Goal: Task Accomplishment & Management: Complete application form

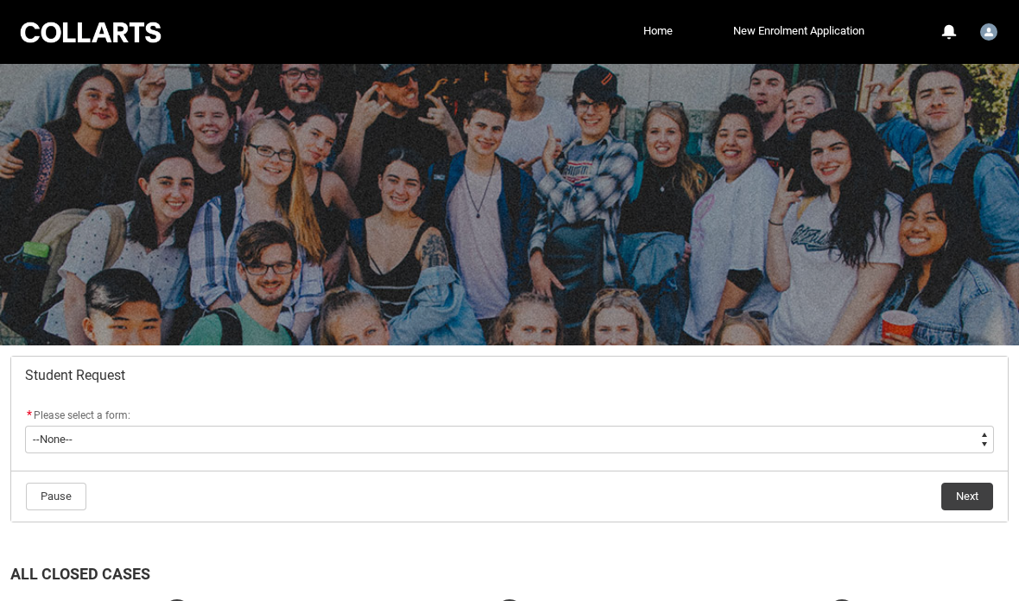
scroll to position [122, 0]
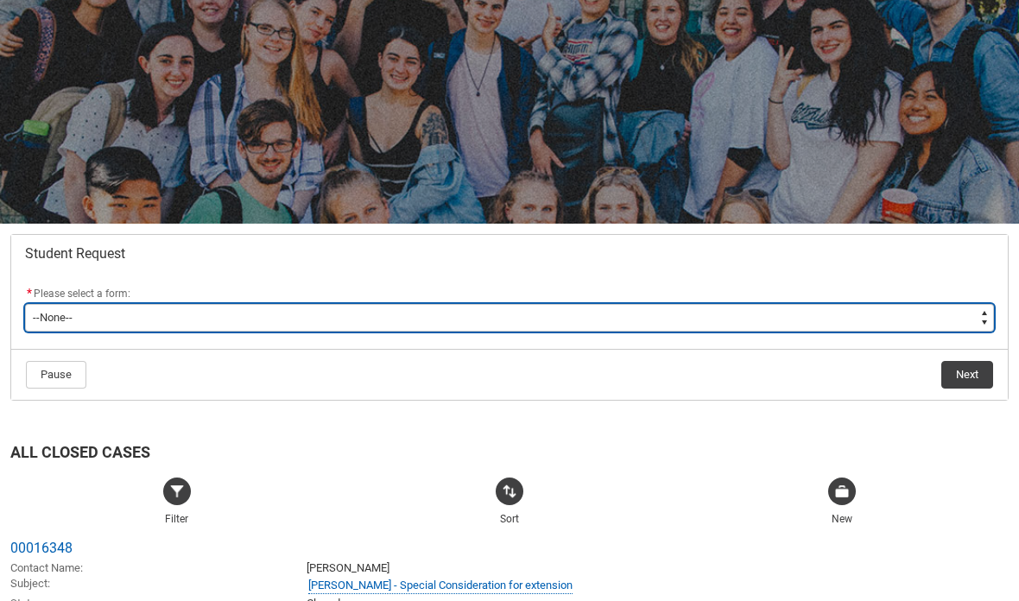
click at [846, 331] on select "--None-- Academic Transcript Application to Appeal Assignment Extension Change …" at bounding box center [509, 318] width 969 height 28
type lightning-select "Reasonable_Adjustment_Choice"
select select "Reasonable_Adjustment_Choice"
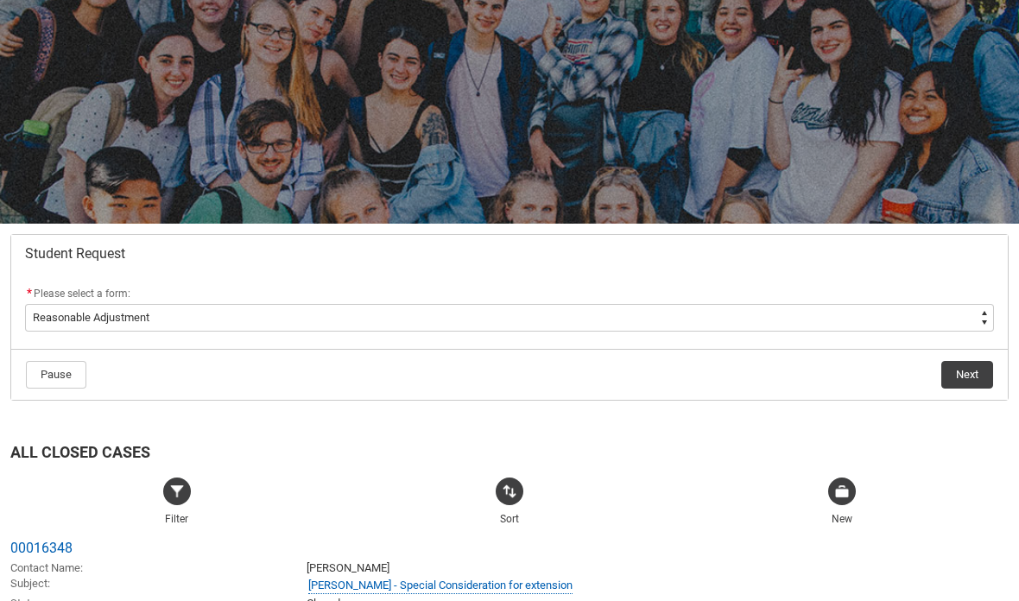
click at [949, 369] on button "Next" at bounding box center [967, 375] width 52 height 28
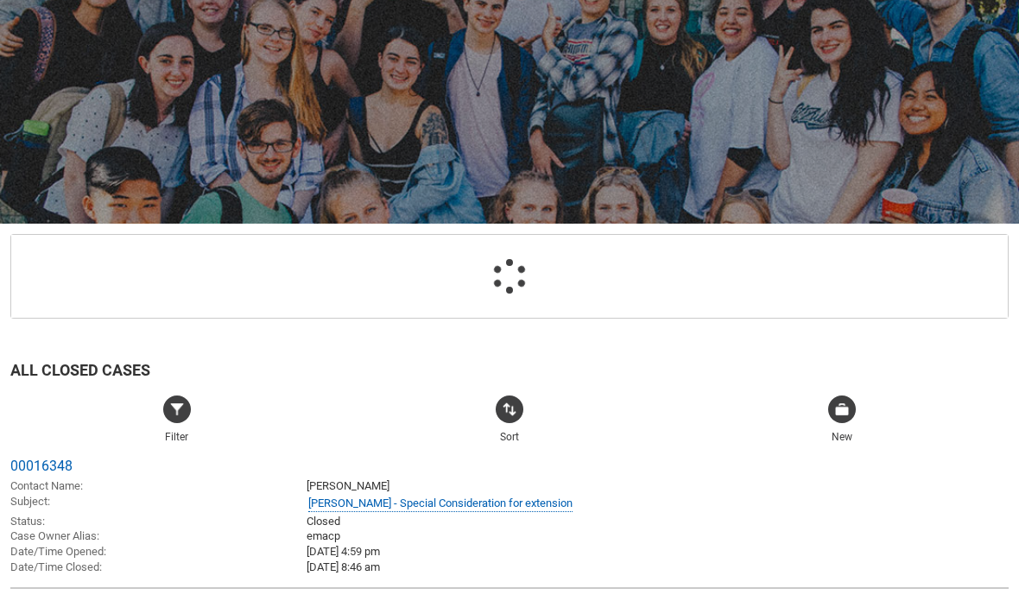
scroll to position [184, 0]
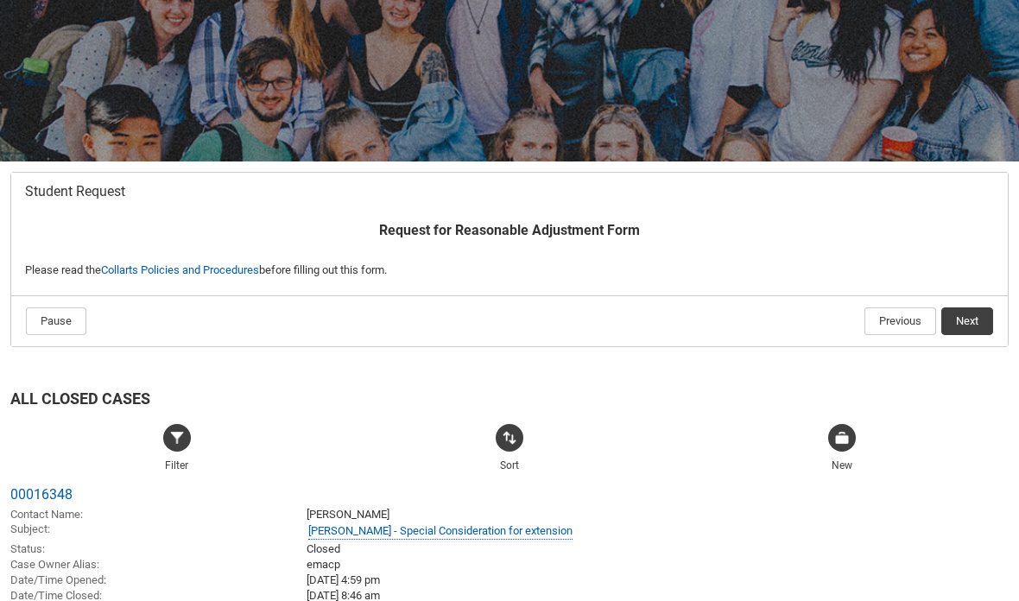
click at [956, 332] on button "Next" at bounding box center [967, 321] width 52 height 28
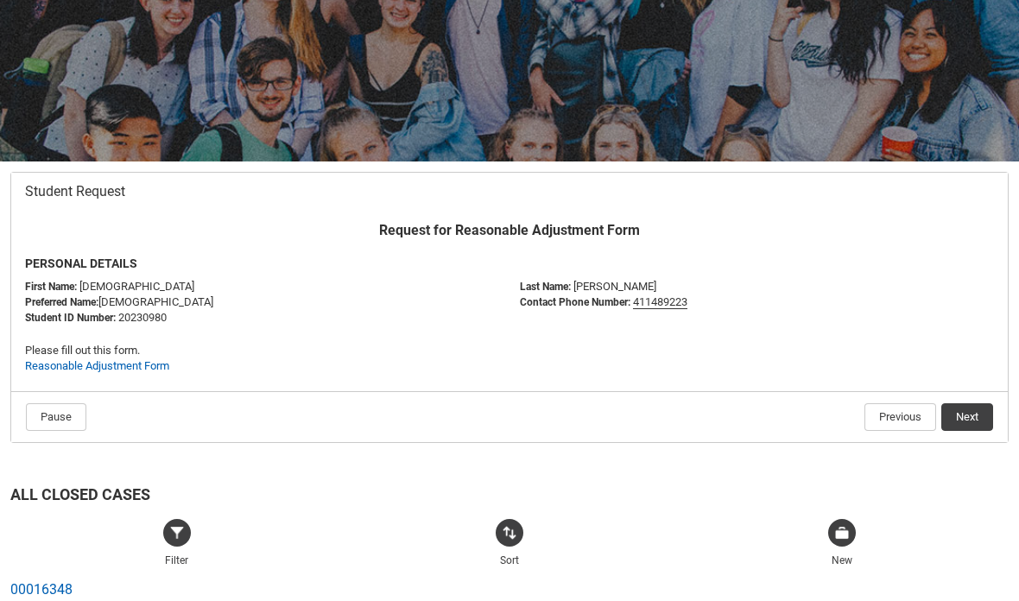
click at [969, 412] on button "Next" at bounding box center [967, 417] width 52 height 28
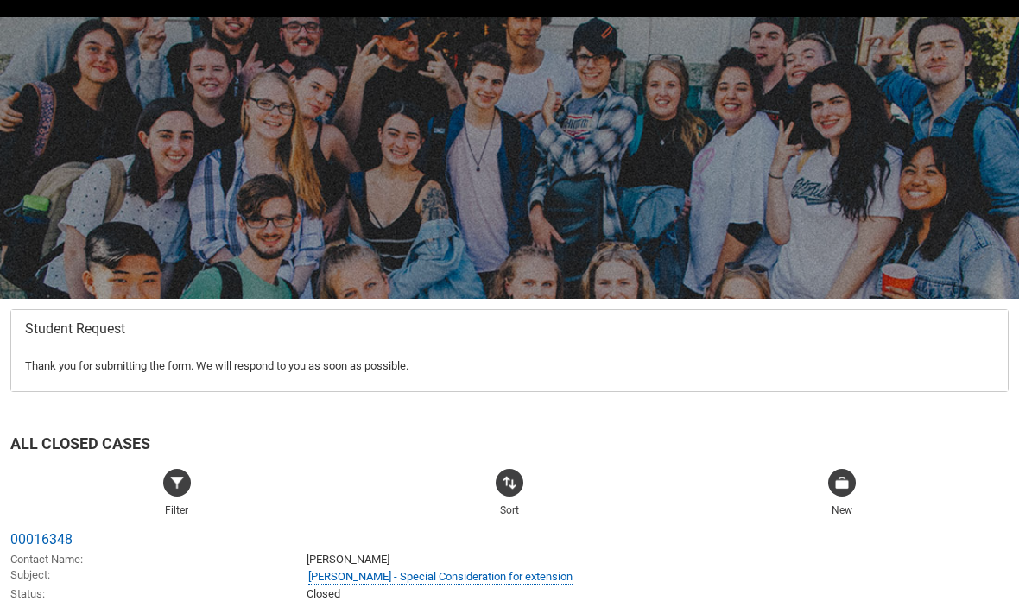
scroll to position [0, 0]
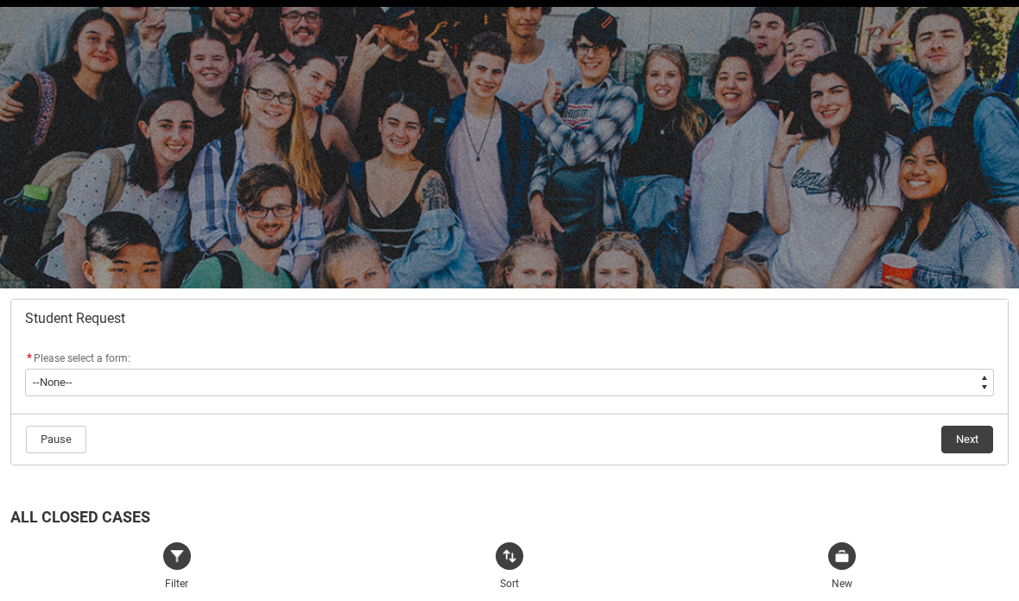
scroll to position [61, 0]
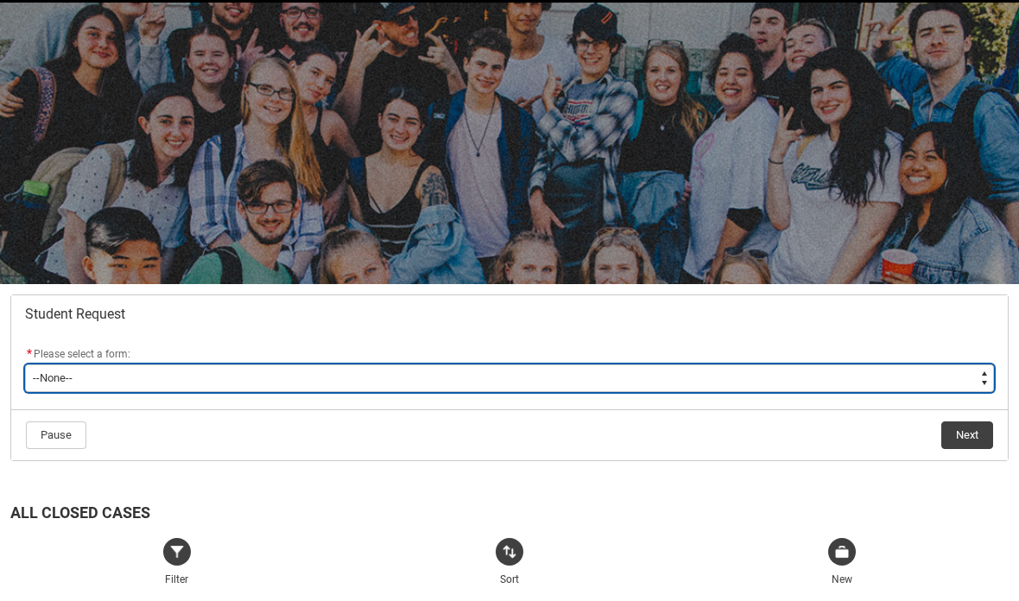
click at [924, 384] on select "--None-- Academic Transcript Application to Appeal Assignment Extension Change …" at bounding box center [509, 378] width 969 height 28
type lightning-select "Financial_Hardship_Program_Choice"
select select "Financial_Hardship_Program_Choice"
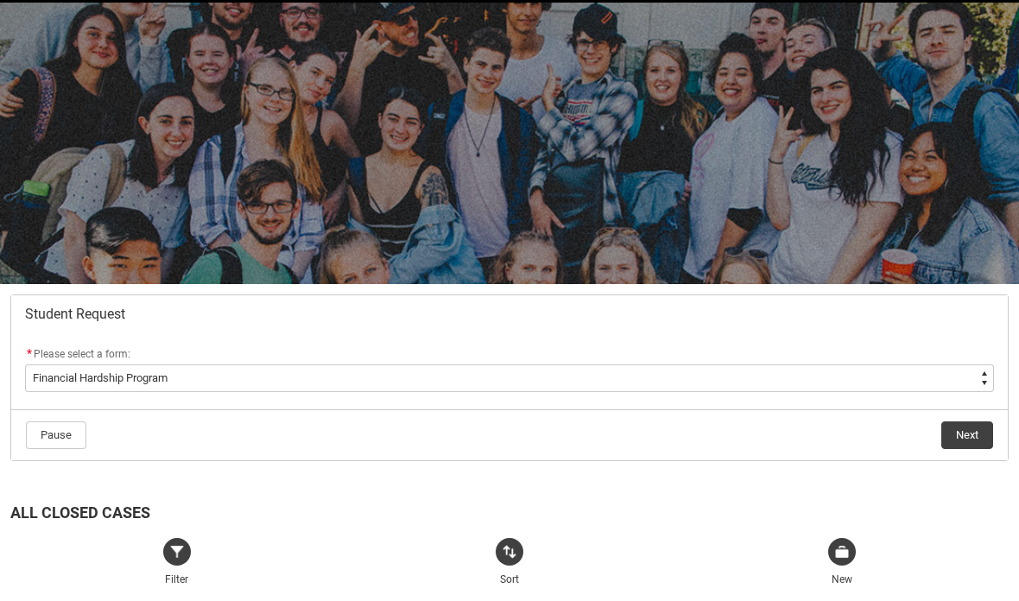
click at [966, 444] on button "Next" at bounding box center [967, 435] width 52 height 28
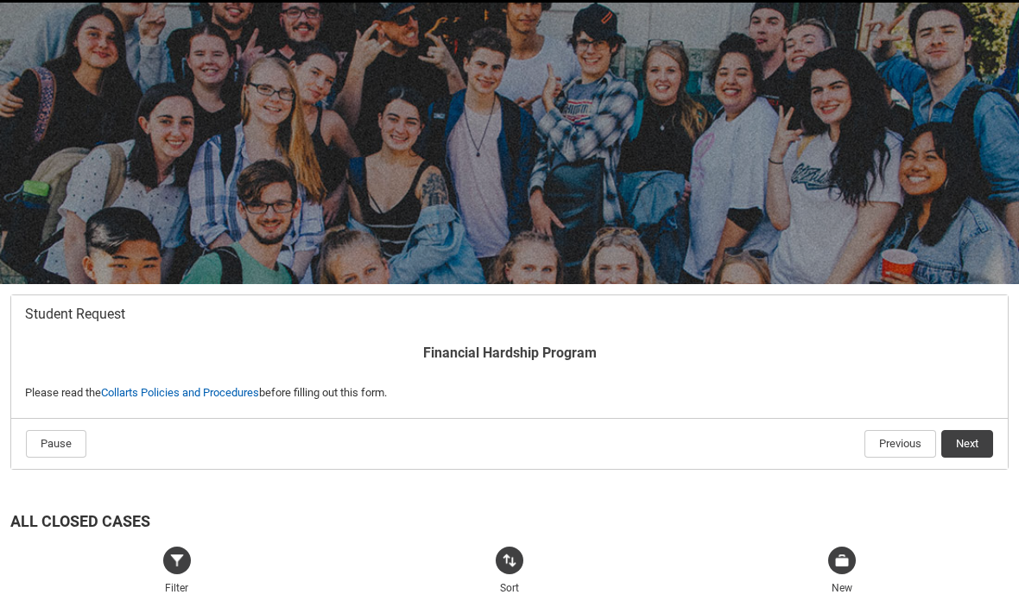
scroll to position [184, 0]
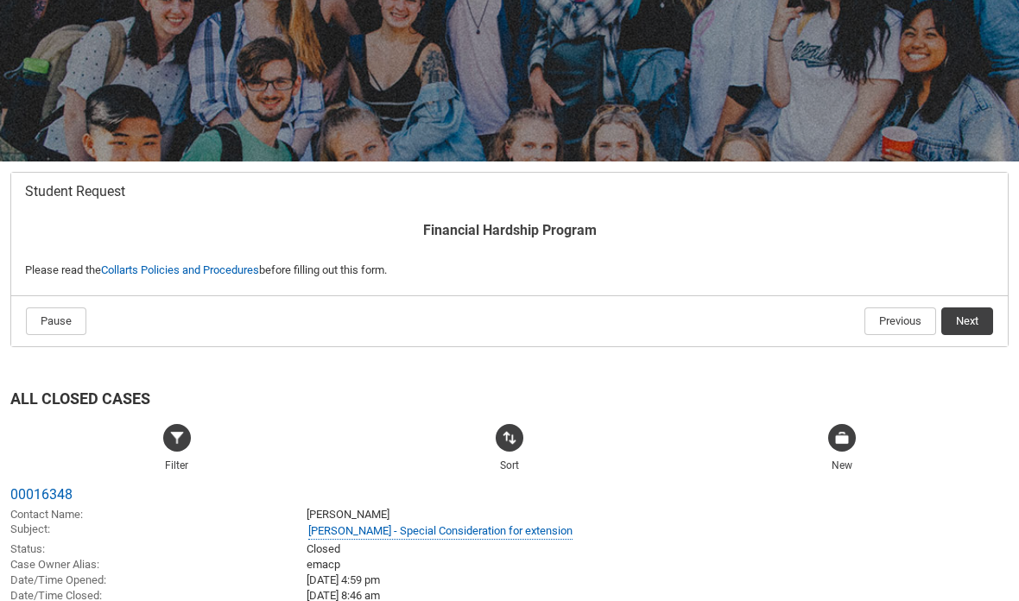
click at [958, 324] on button "Next" at bounding box center [967, 321] width 52 height 28
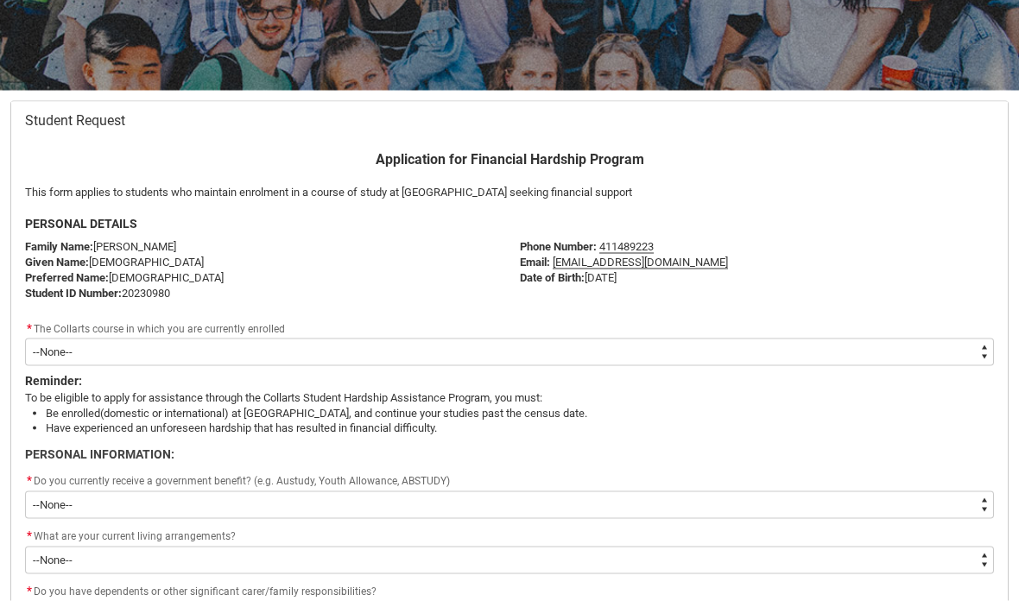
scroll to position [256, 0]
click at [905, 344] on select "--None-- Bachelor of Fashion Marketing (Buying and Retail Management)" at bounding box center [509, 352] width 969 height 28
type lightning-select "recordPicklist_ProgramEnrollment.a0jOZ000004rzj3YAA"
select select "recordPicklist_ProgramEnrollment.a0jOZ000004rzj3YAA"
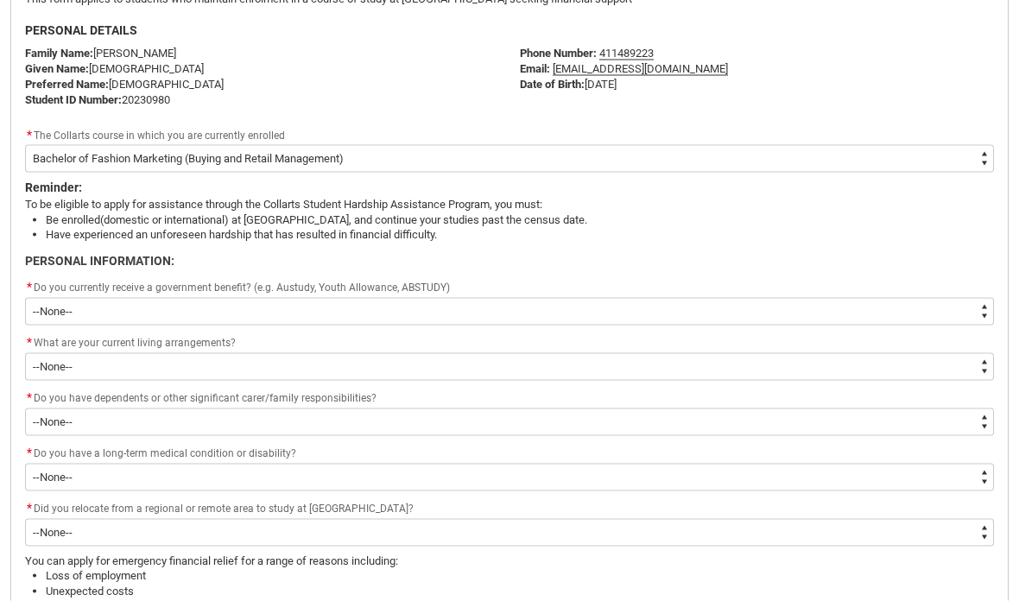
scroll to position [452, 0]
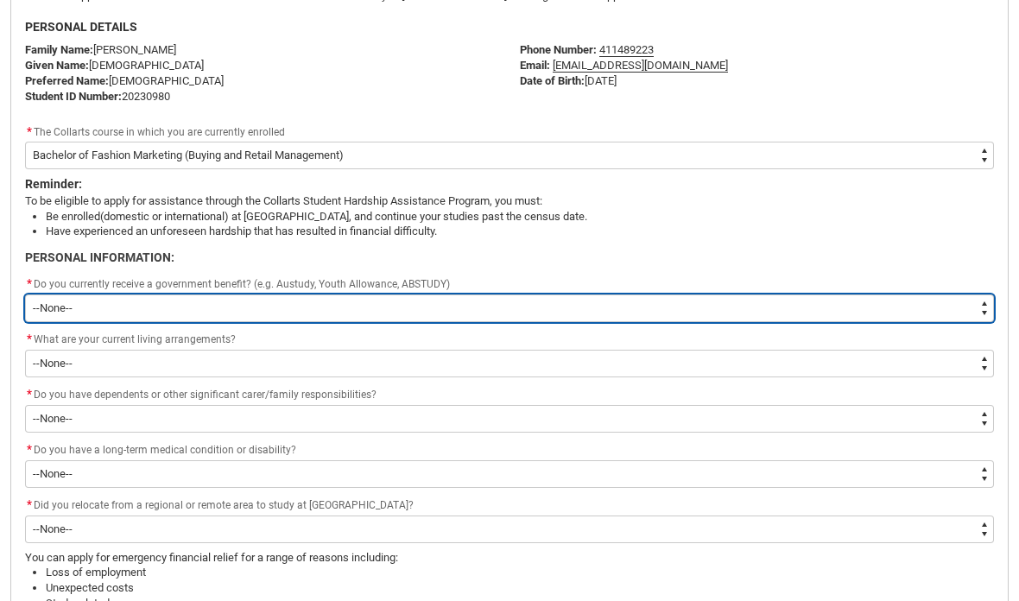
click at [572, 308] on select "--None-- Yes No" at bounding box center [509, 308] width 969 height 28
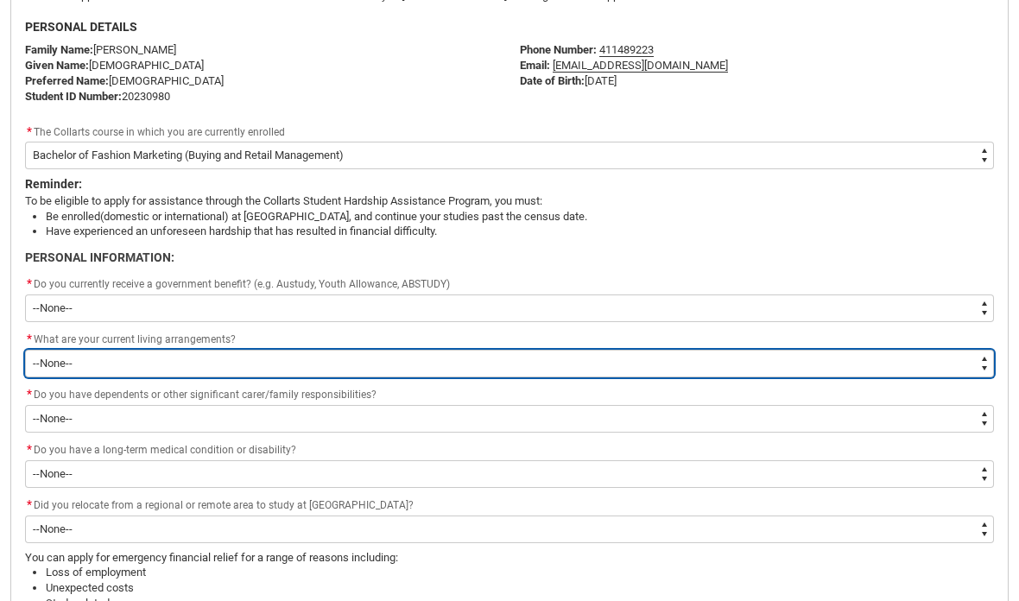
click at [573, 350] on select "--None-- I live at home with my parents I live in a shared house I live on my o…" at bounding box center [509, 364] width 969 height 28
type lightning-select "Live_in_sharedHouse_PersonalInfo"
select select "Live_in_sharedHouse_PersonalInfo"
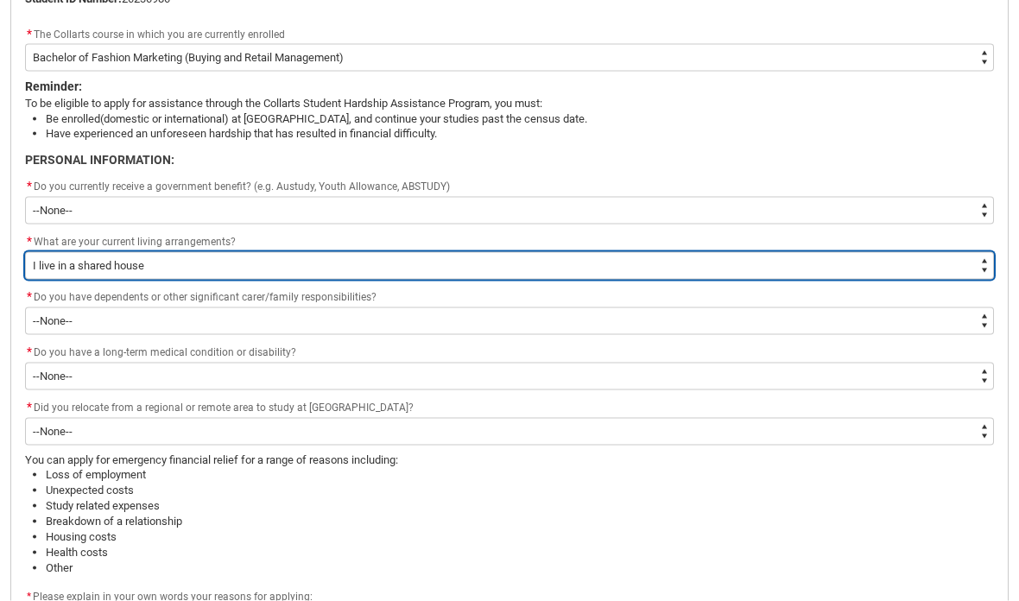
scroll to position [667, 0]
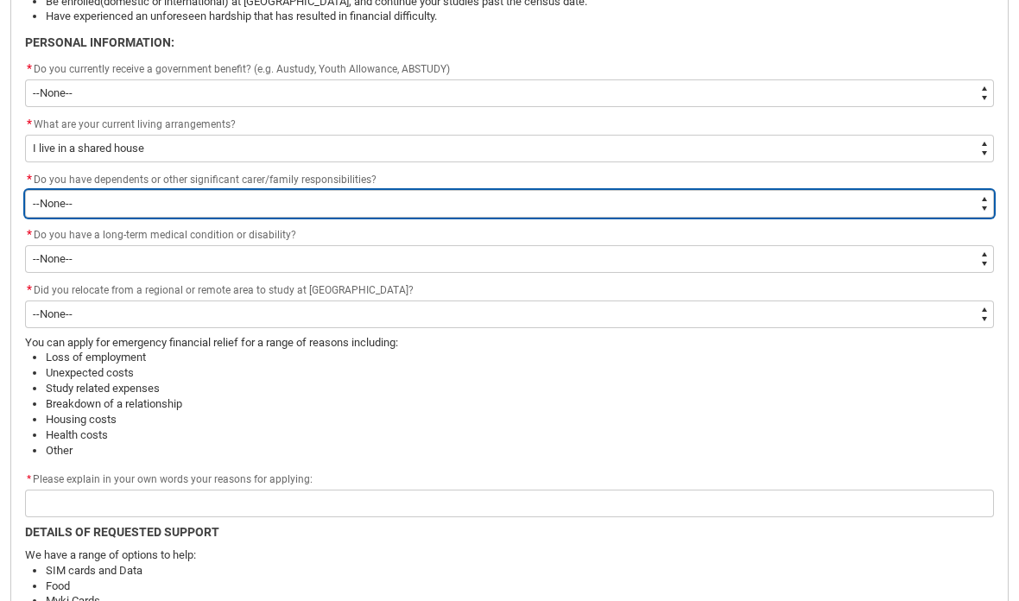
click at [549, 198] on select "--None-- Yes No" at bounding box center [509, 204] width 969 height 28
type lightning-select "Yes_FamilyResponsibilities"
select select "Yes_FamilyResponsibilities"
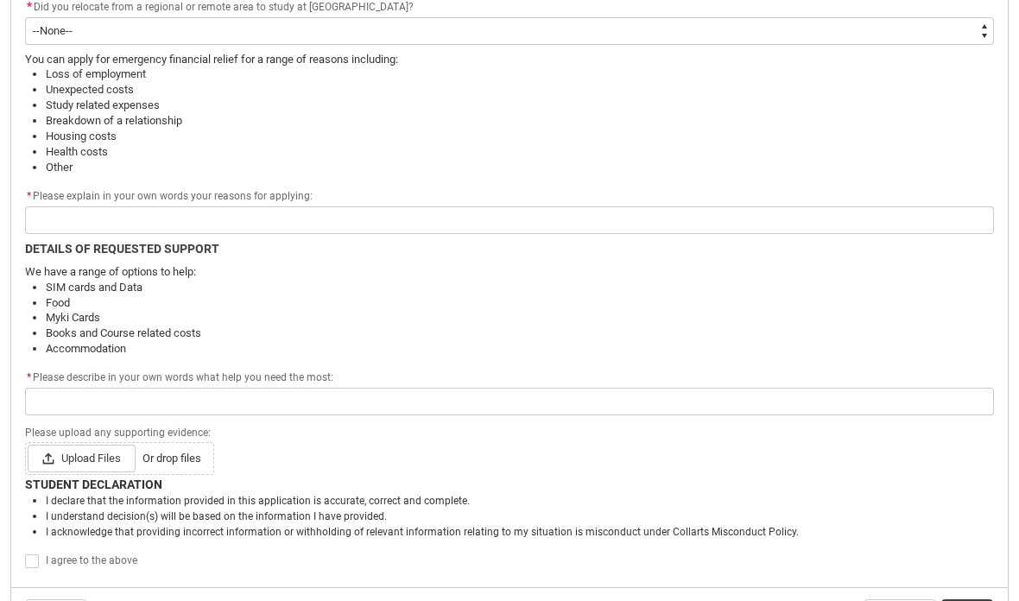
scroll to position [1012, 0]
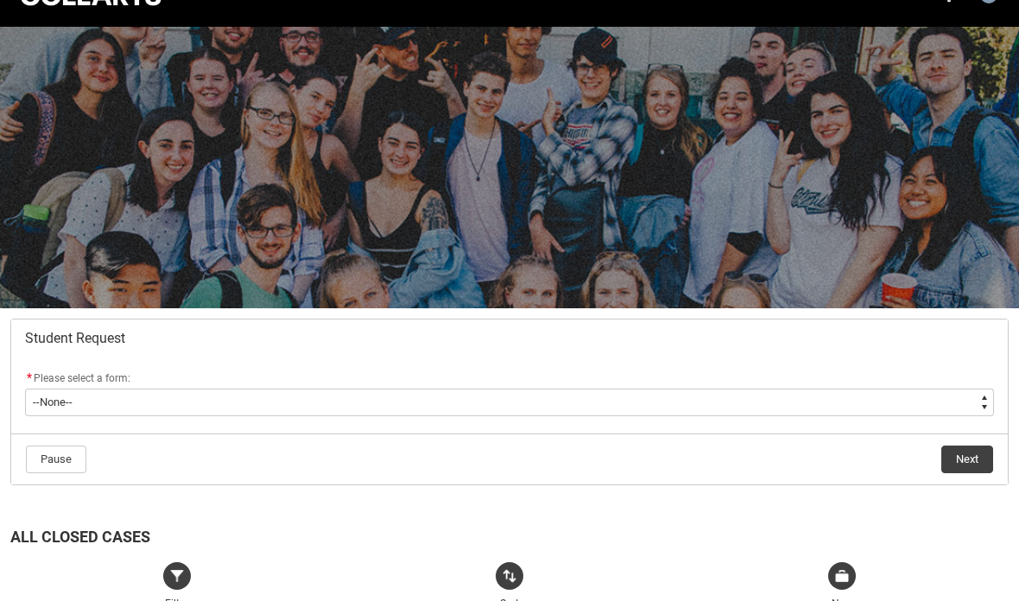
scroll to position [61, 0]
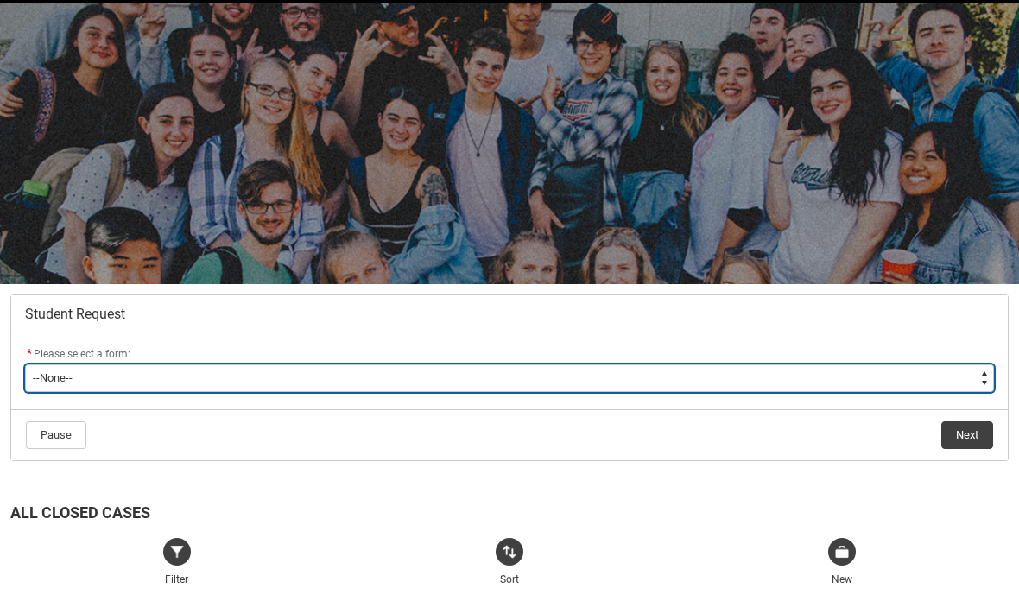
click at [833, 389] on select "--None-- Academic Transcript Application to Appeal Assignment Extension Change …" at bounding box center [509, 378] width 969 height 28
type lightning-select "General_Choice"
select select "General_Choice"
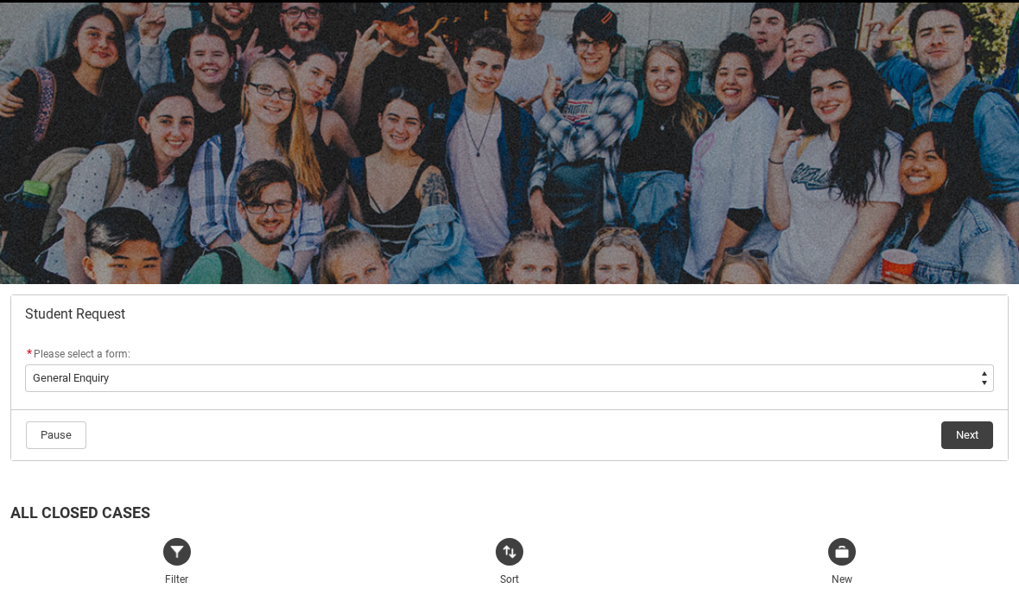
click at [966, 428] on button "Next" at bounding box center [967, 435] width 52 height 28
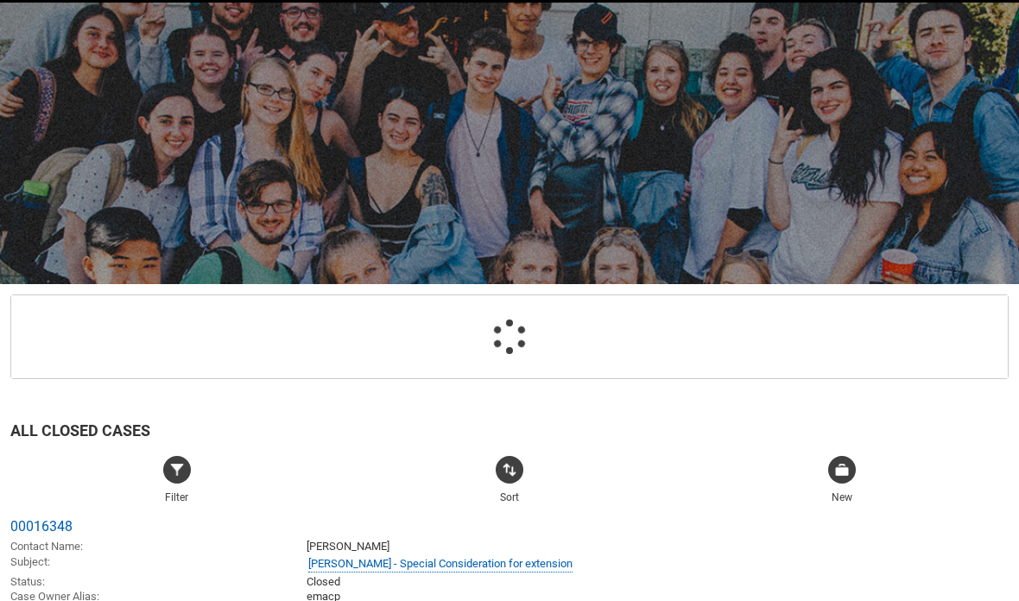
scroll to position [184, 0]
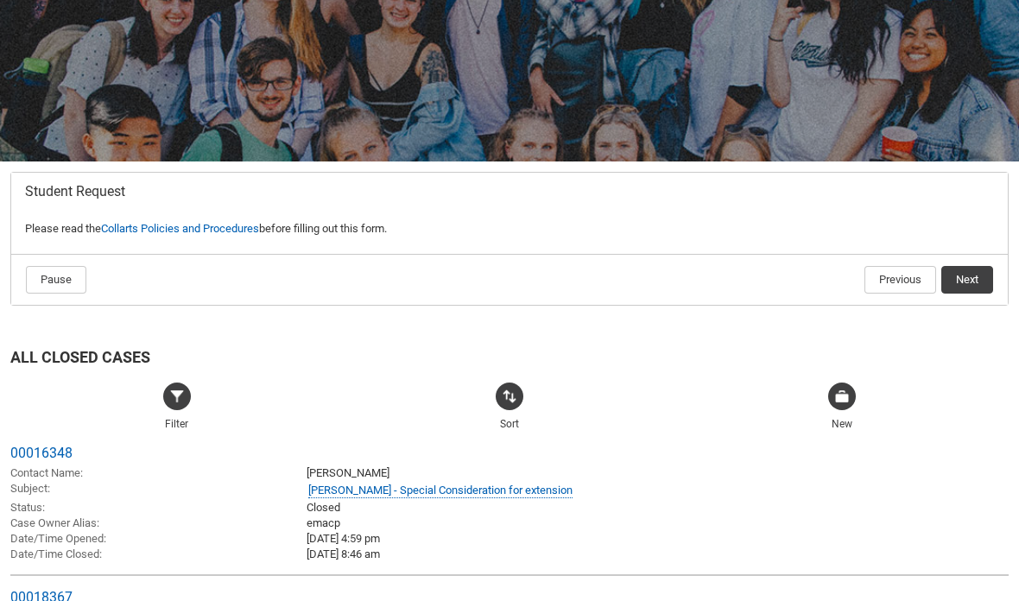
click at [959, 282] on button "Next" at bounding box center [967, 280] width 52 height 28
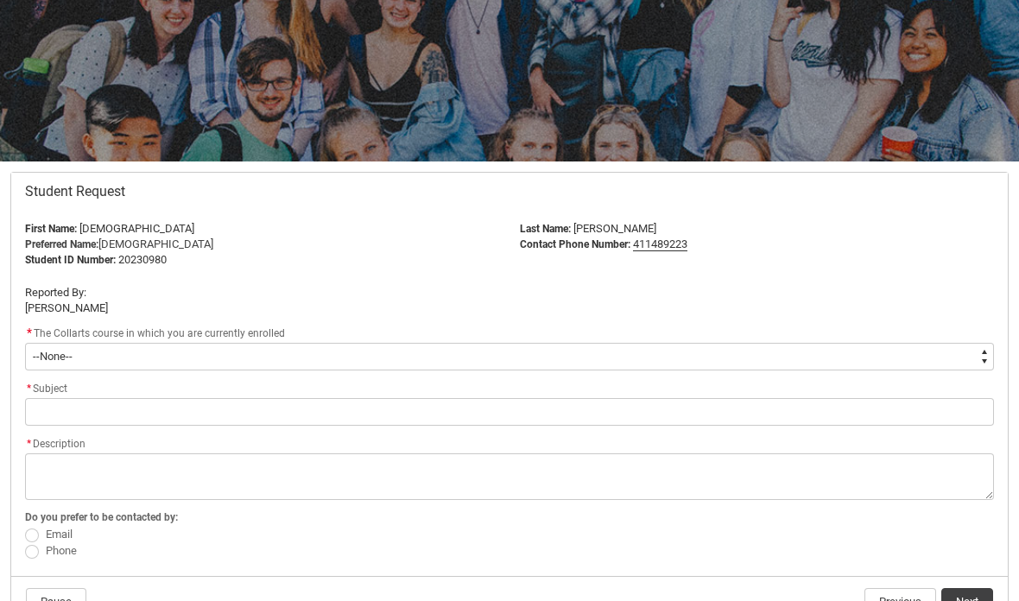
click at [848, 350] on select "--None-- Bachelor of Fashion Marketing (Buying and Retail Management)" at bounding box center [509, 357] width 969 height 28
type lightning-select "recordPicklist_ProgramEnrollment.a0jOZ000004rzj3YAA"
select select "recordPicklist_ProgramEnrollment.a0jOZ000004rzj3YAA"
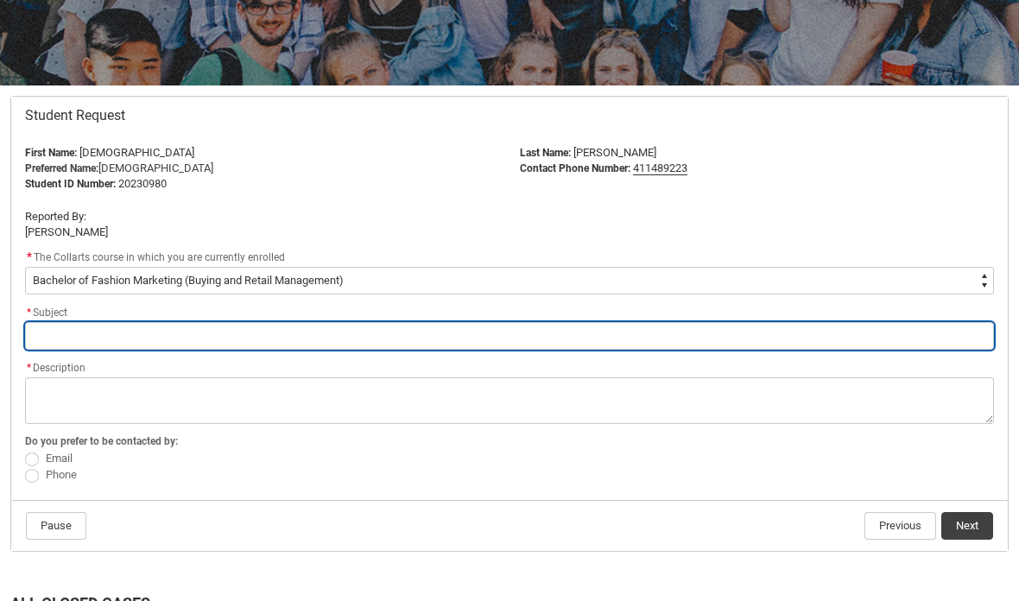
click at [402, 344] on input "Redu_Student_Request flow" at bounding box center [509, 336] width 969 height 28
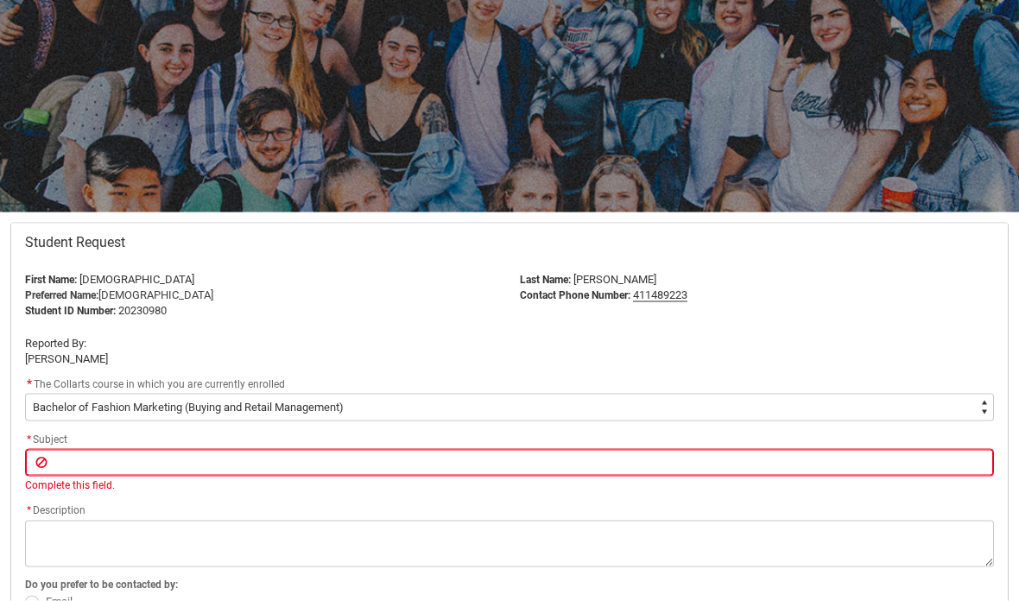
scroll to position [210, 0]
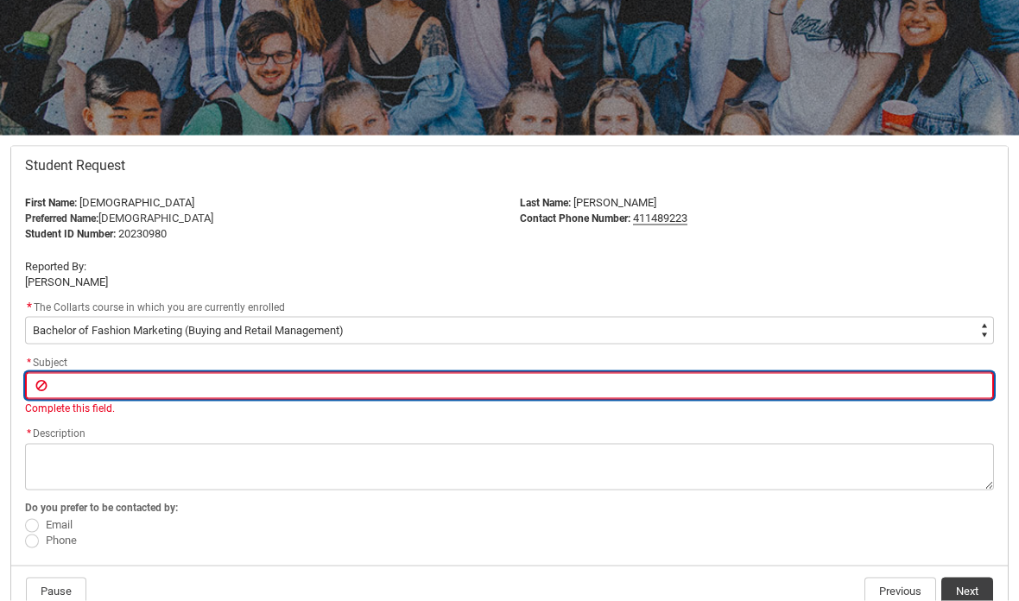
click at [746, 385] on input "Redu_Student_Request flow" at bounding box center [509, 386] width 969 height 28
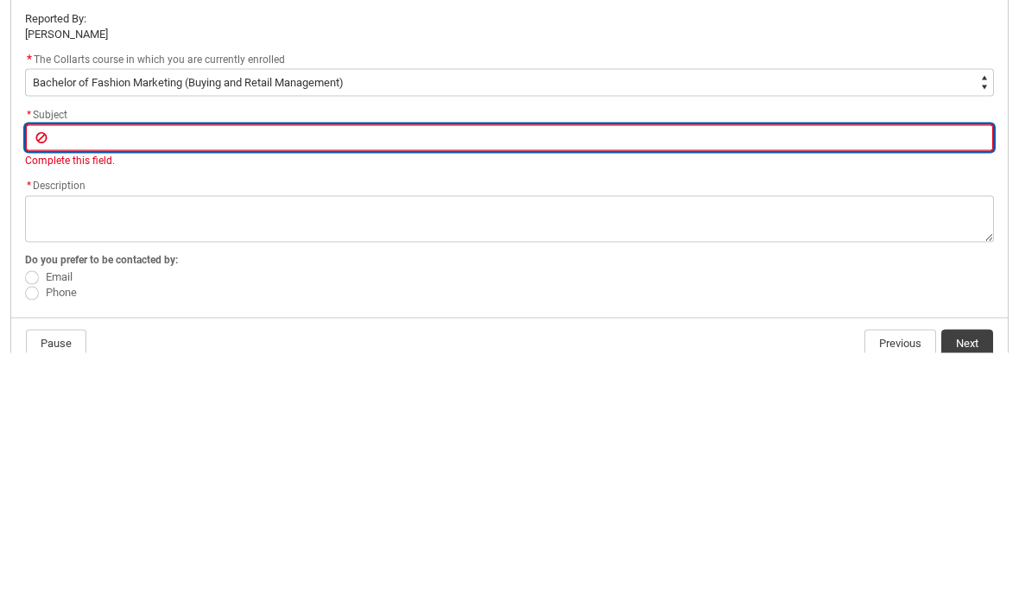
type lightning-primitive-input-simple "R"
type input "R"
type lightning-primitive-input-simple "Re"
type input "Re"
type lightning-primitive-input-simple "Ret"
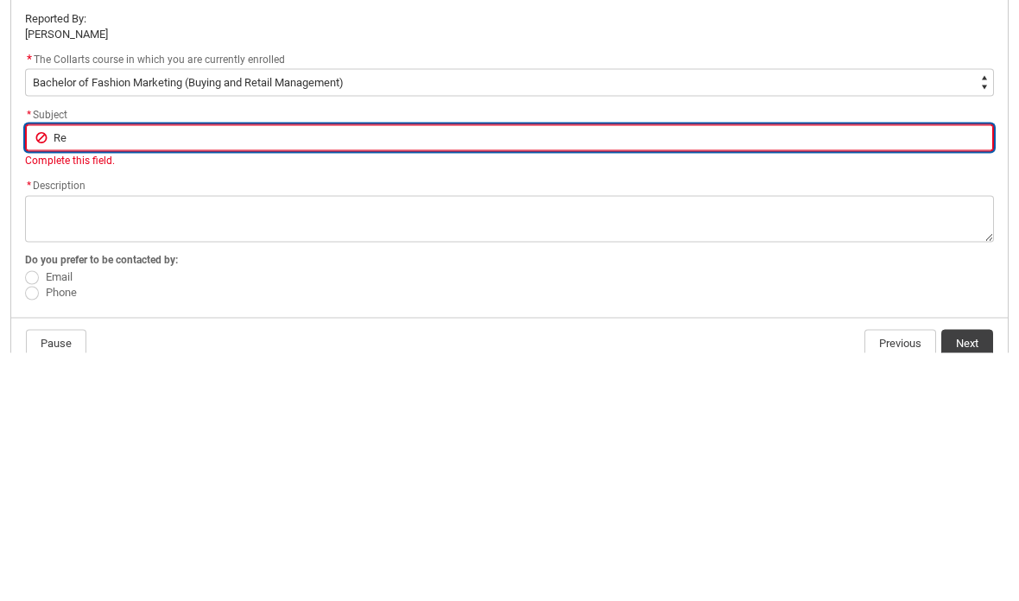
type input "Ret"
type lightning-primitive-input-simple "Reta"
type input "Reta"
type lightning-primitive-input-simple "Retai"
type input "Retai"
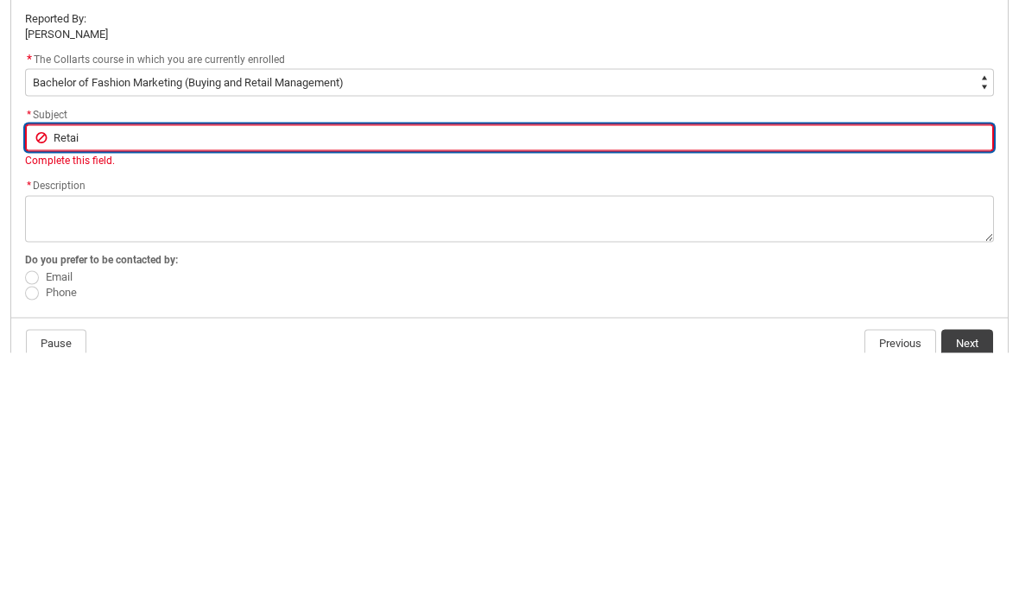
type lightning-primitive-input-simple "Retail"
type input "Retail"
type lightning-primitive-input-simple "Retail"
type input "Retail"
type lightning-primitive-input-simple "Retail D"
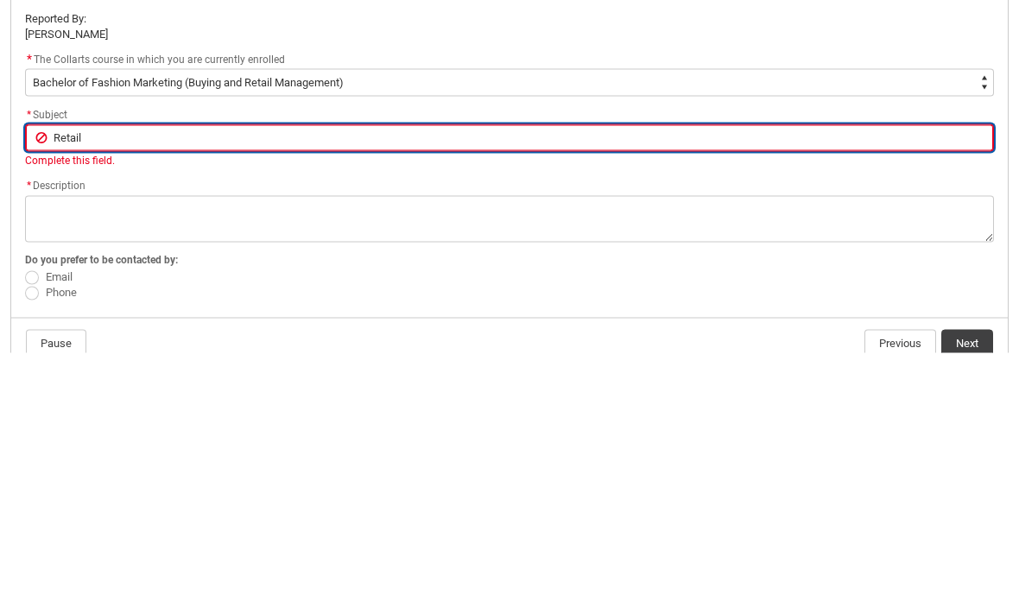
type input "Retail D"
type lightning-primitive-input-simple "Retail Di"
type input "Retail Di"
type lightning-primitive-input-simple "Retail Dis"
type input "Retail Dis"
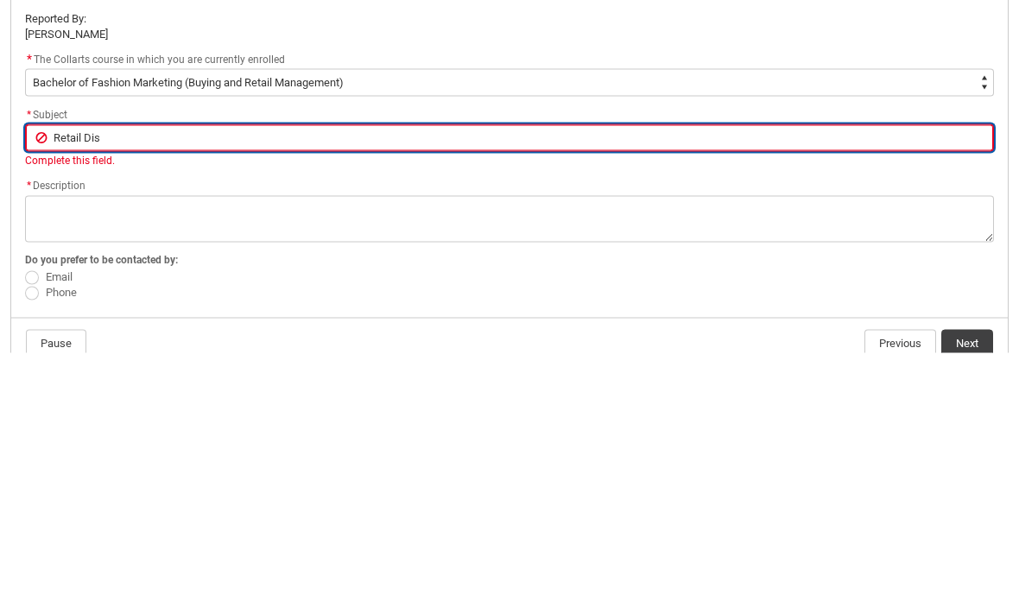
type lightning-primitive-input-simple "Retail Disr"
type input "Retail Disr"
type lightning-primitive-input-simple "Retail Disru"
type input "Retail Disru"
type lightning-primitive-input-simple "Retail Disrup"
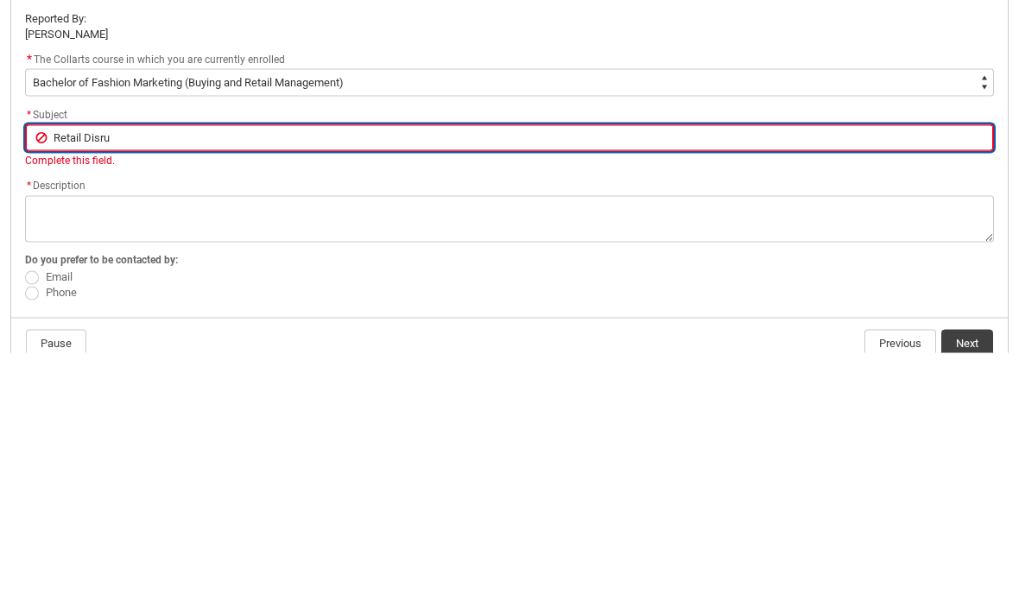
type input "Retail Disrup"
type lightning-primitive-input-simple "Retail Disrupp"
type input "Retail Disrupp"
type lightning-primitive-input-simple "Retail Disrup"
type input "Retail Disrup"
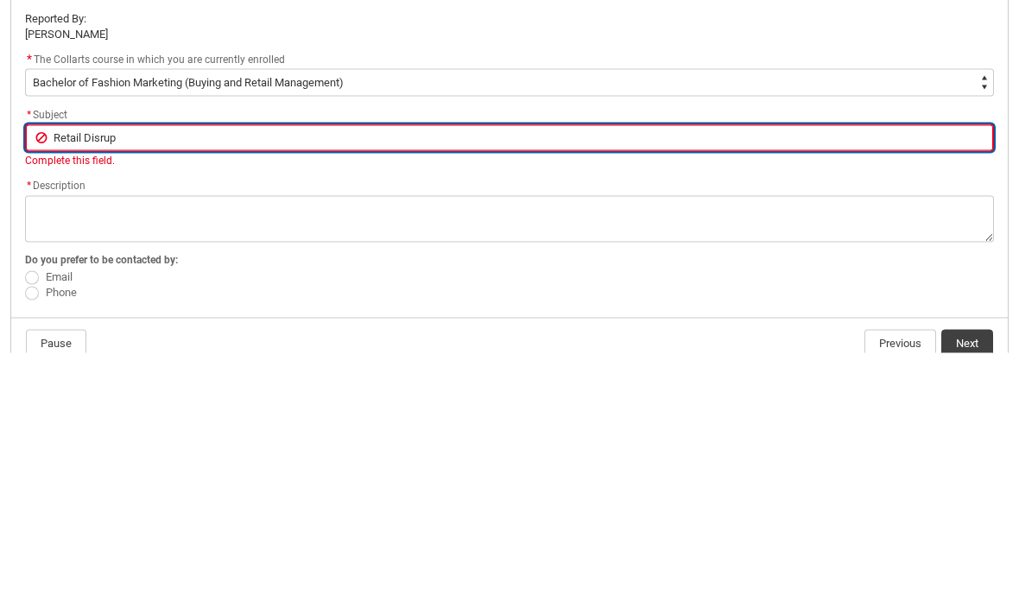
type lightning-primitive-input-simple "Retail Disrupt"
type input "Retail Disrupt"
type lightning-primitive-input-simple "Retail Disrupto"
type input "Retail Disrupto"
type lightning-primitive-input-simple "Retail Disruptor"
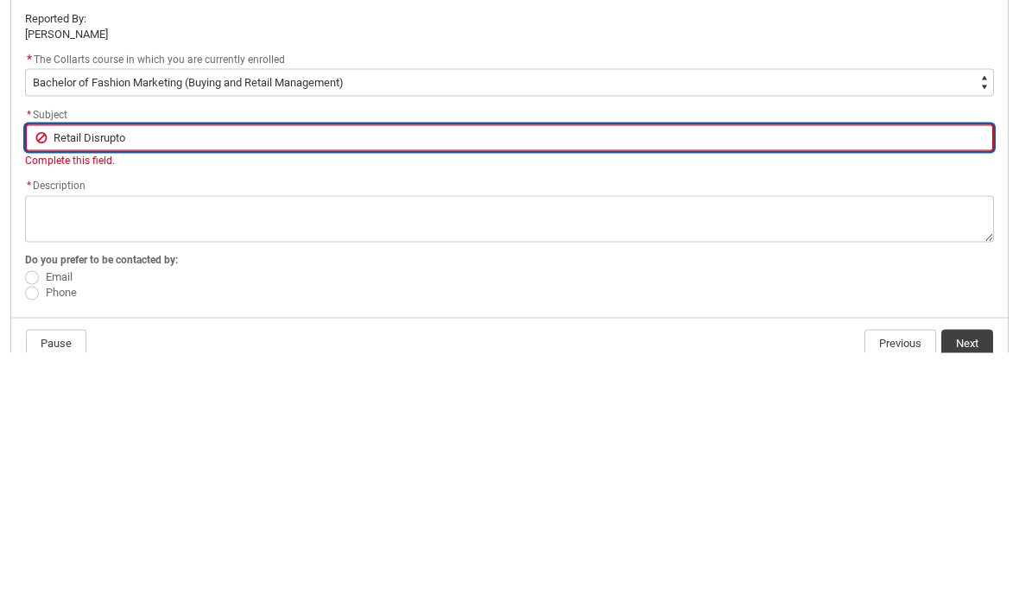
type input "Retail Disruptor"
type lightning-primitive-input-simple "Retail Disruptors"
type input "Retail Disruptors"
type lightning-primitive-input-simple "Retail Disruptors"
type input "Retail Disruptors"
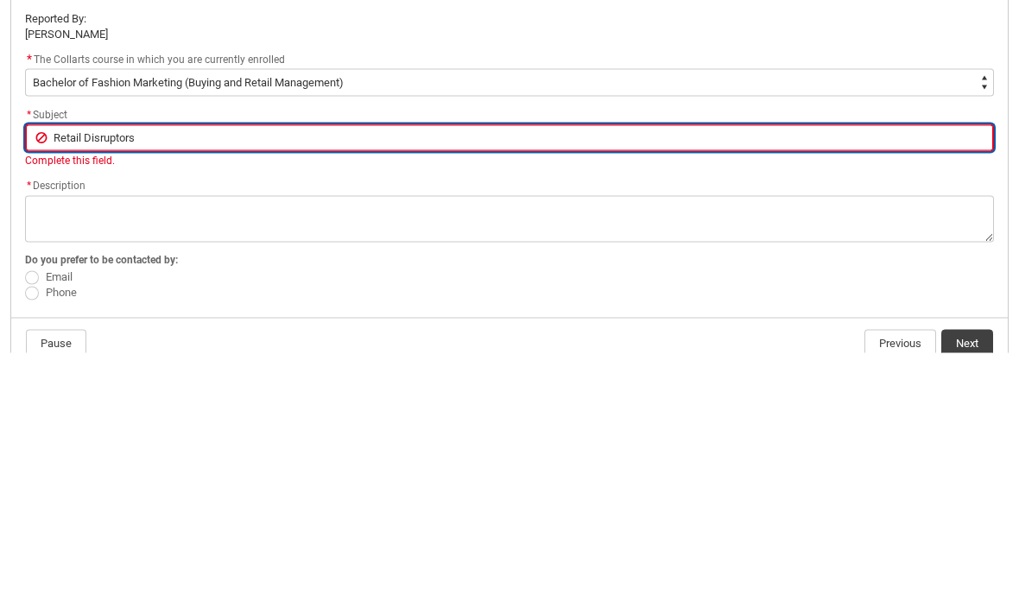
type lightning-primitive-input-simple "Retail Disruptors a"
type input "Retail Disruptors a"
type lightning-primitive-input-simple "Retail Disruptors an"
type input "Retail Disruptors an"
type lightning-primitive-input-simple "Retail Disruptors and"
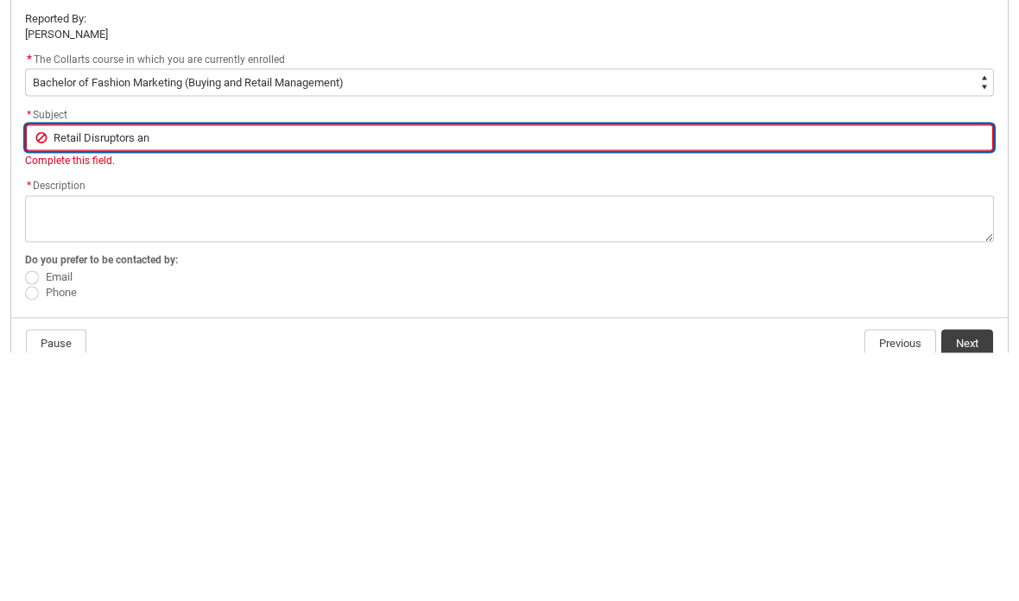
type input "Retail Disruptors and"
type lightning-primitive-input-simple "Retail Disruptors and"
type input "Retail Disruptors and"
type lightning-primitive-input-simple "Retail Disruptors and a"
type input "Retail Disruptors and a"
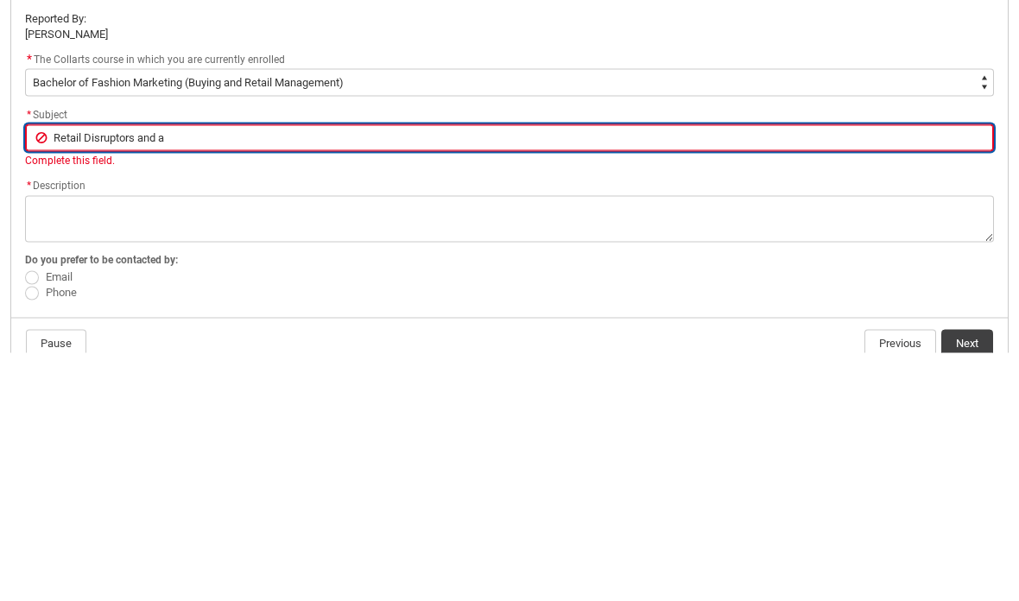
type lightning-primitive-input-simple "Retail Disruptors and"
type input "Retail Disruptors and"
type lightning-primitive-input-simple "Retail Disruptors and F"
type input "Retail Disruptors and F"
type lightning-primitive-input-simple "Retail Disruptors and FS"
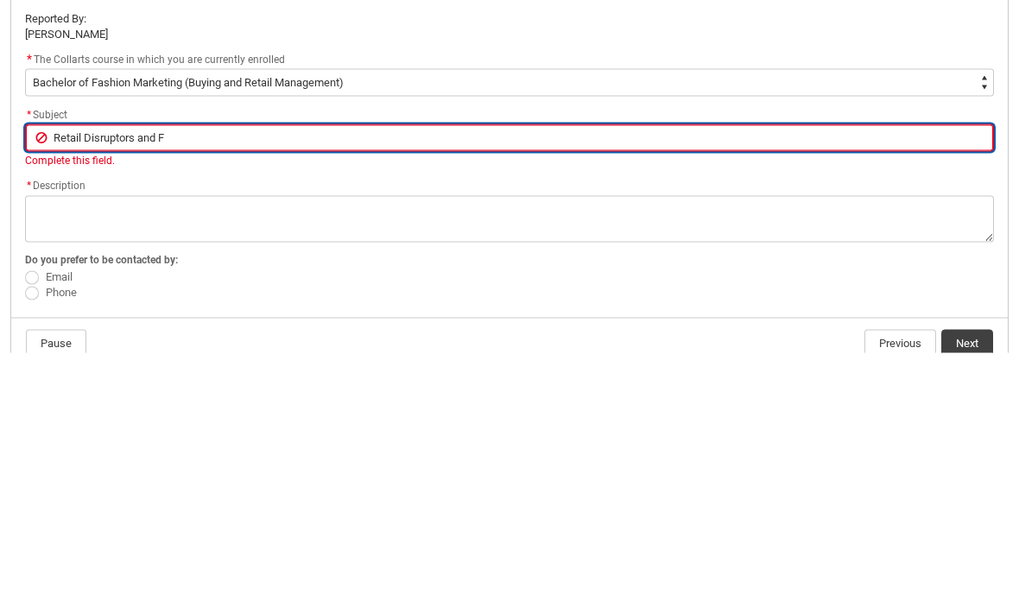
type input "Retail Disruptors and FS"
type lightning-primitive-input-simple "Retail Disruptors and F"
type input "Retail Disruptors and F"
type lightning-primitive-input-simple "Retail Disruptors and Fa"
type input "Retail Disruptors and Fa"
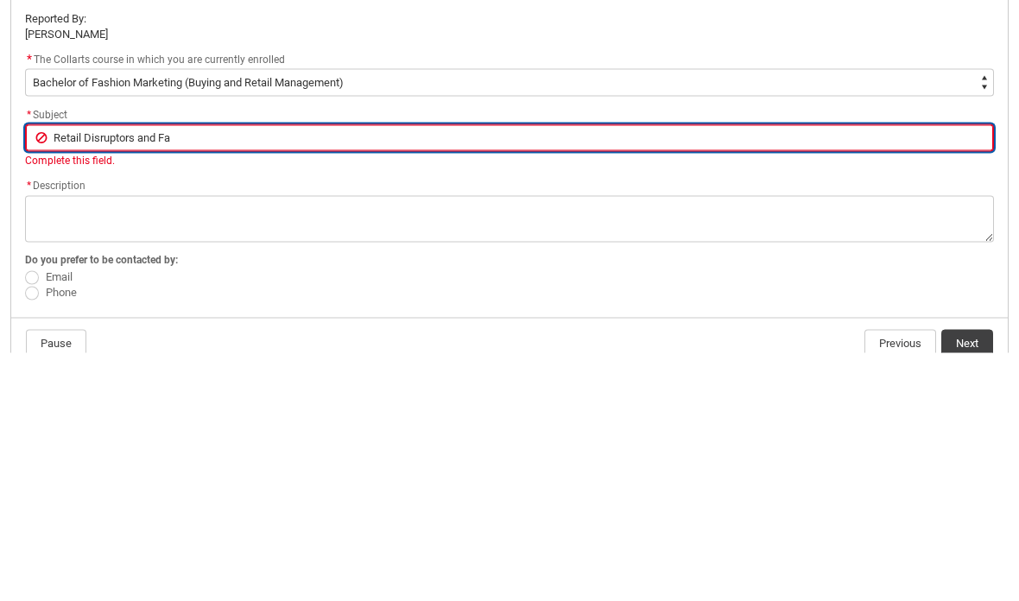
type lightning-primitive-input-simple "Retail Disruptors and Fas"
type input "Retail Disruptors and Fas"
type lightning-primitive-input-simple "Retail Disruptors and Fash"
type input "Retail Disruptors and Fash"
type lightning-primitive-input-simple "Retail Disruptors and Fashi"
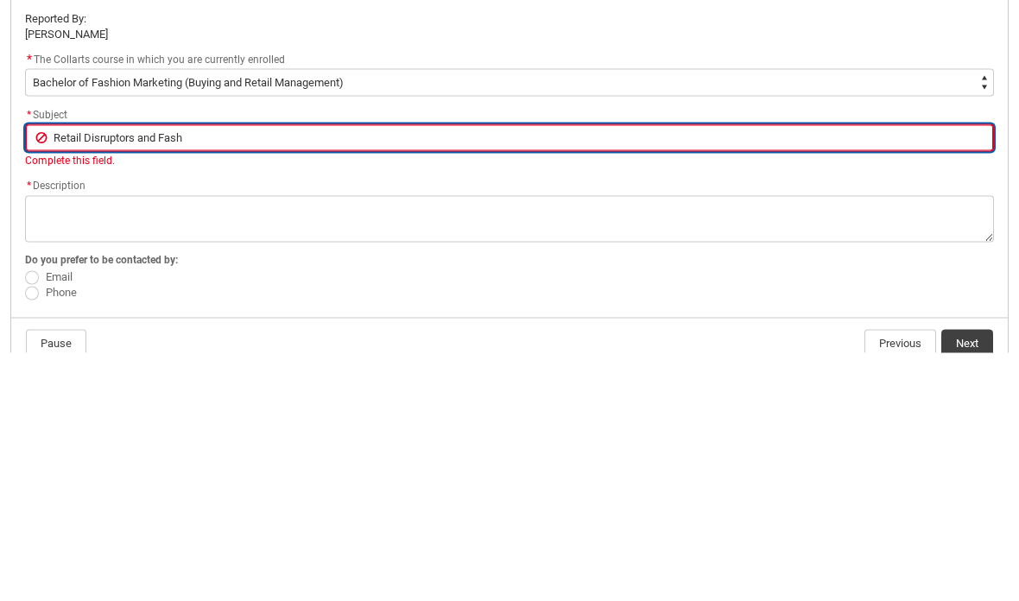
type input "Retail Disruptors and Fashi"
type lightning-primitive-input-simple "Retail Disruptors and Fashio"
type input "Retail Disruptors and Fashio"
type lightning-primitive-input-simple "Retail Disruptors and Fashion"
type input "Retail Disruptors and Fashion"
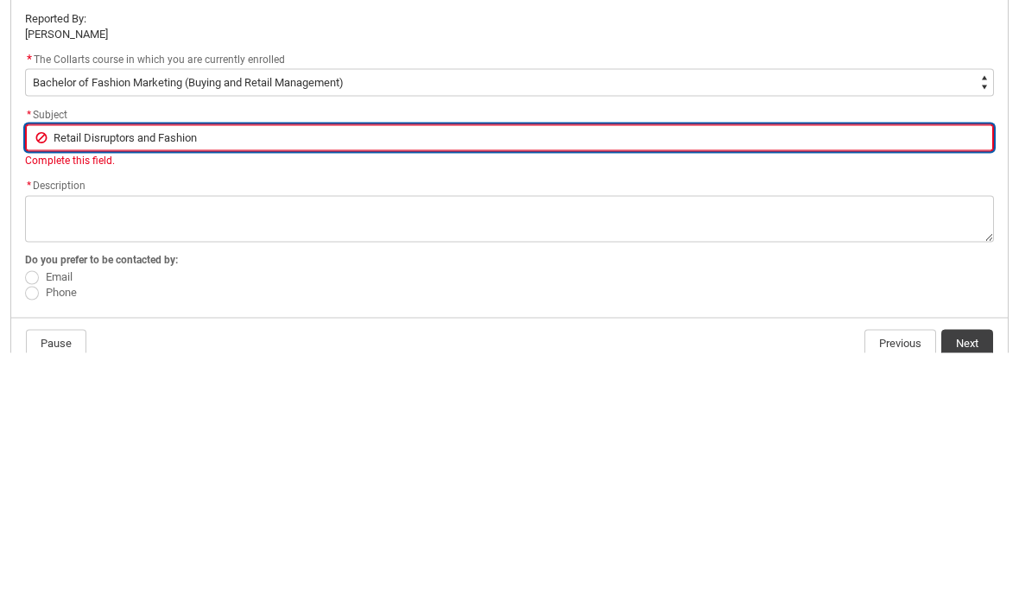
type lightning-primitive-input-simple "Retail Disruptors and Fashion"
type input "Retail Disruptors and Fashion"
type lightning-primitive-input-simple "Retail Disruptors and Fashion F"
type input "Retail Disruptors and Fashion F"
type lightning-primitive-input-simple "Retail Disruptors and Fashion Fr"
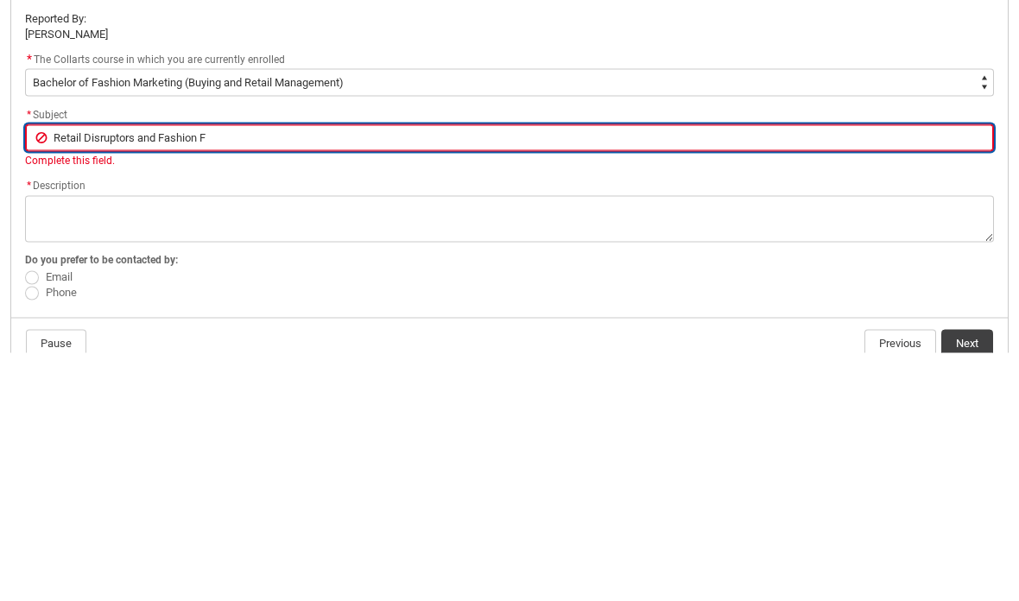
type input "Retail Disruptors and Fashion Fr"
type lightning-primitive-input-simple "Retail Disruptors and Fashion Fro"
type input "Retail Disruptors and Fashion Fro"
type lightning-primitive-input-simple "Retail Disruptors and Fashion Fron"
type input "Retail Disruptors and Fashion Fron"
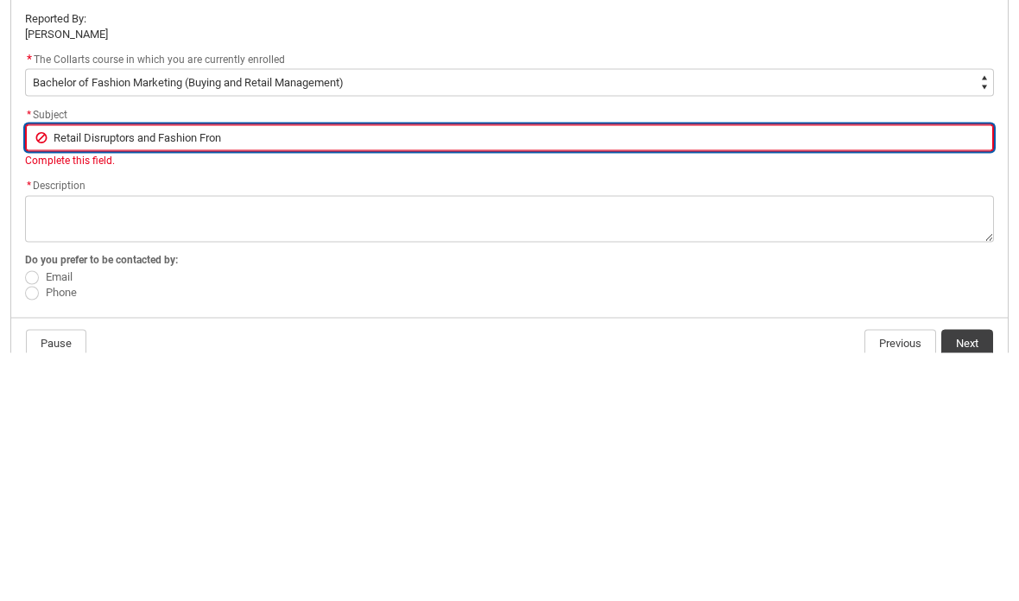
type lightning-primitive-input-simple "Retail Disruptors and Fashion Front"
type input "Retail Disruptors and Fashion Front"
type lightning-primitive-input-simple "Retail Disruptors and Fashion Fronti"
type input "Retail Disruptors and Fashion Fronti"
type lightning-primitive-input-simple "Retail Disruptors and Fashion Frontie"
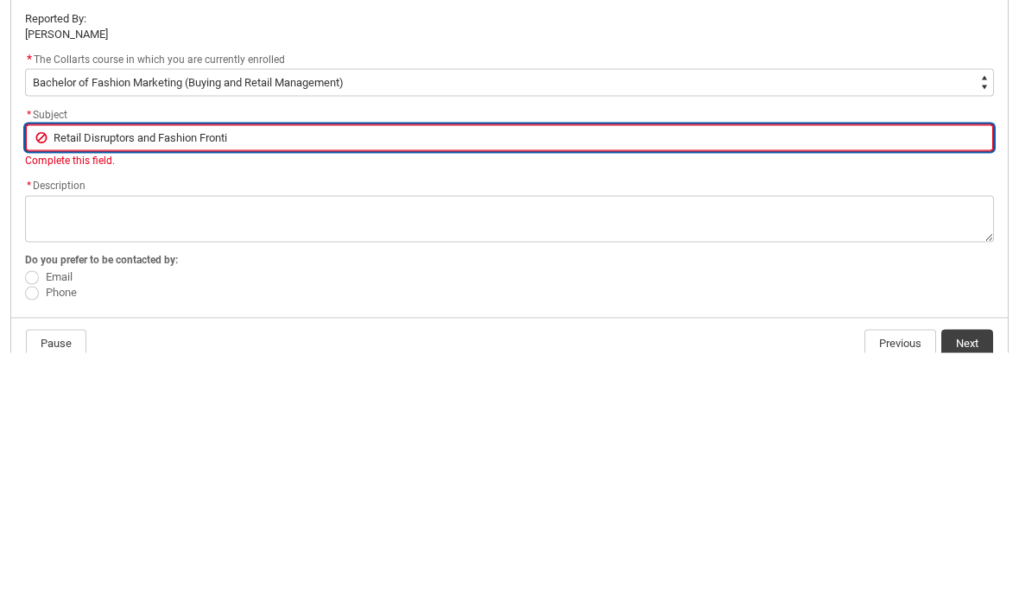
type input "Retail Disruptors and Fashion Frontie"
type lightning-primitive-input-simple "Retail Disruptors and Fashion Frontiet"
type input "Retail Disruptors and Fashion Frontiet"
type lightning-primitive-input-simple "Retail Disruptors and Fashion Frontie"
type input "Retail Disruptors and Fashion Frontie"
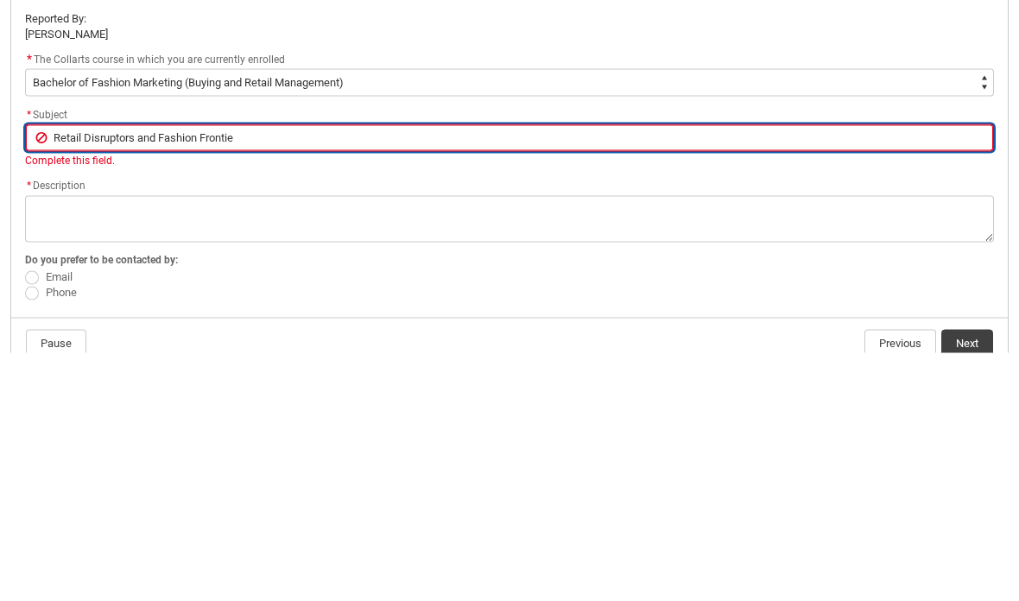
type lightning-primitive-input-simple "Retail Disruptors and Fashion Frontier"
type input "Retail Disruptors and Fashion Frontier"
type lightning-primitive-input-simple "Retail Disruptors and Fashion Frontiers"
type input "Retail Disruptors and Fashion Frontiers"
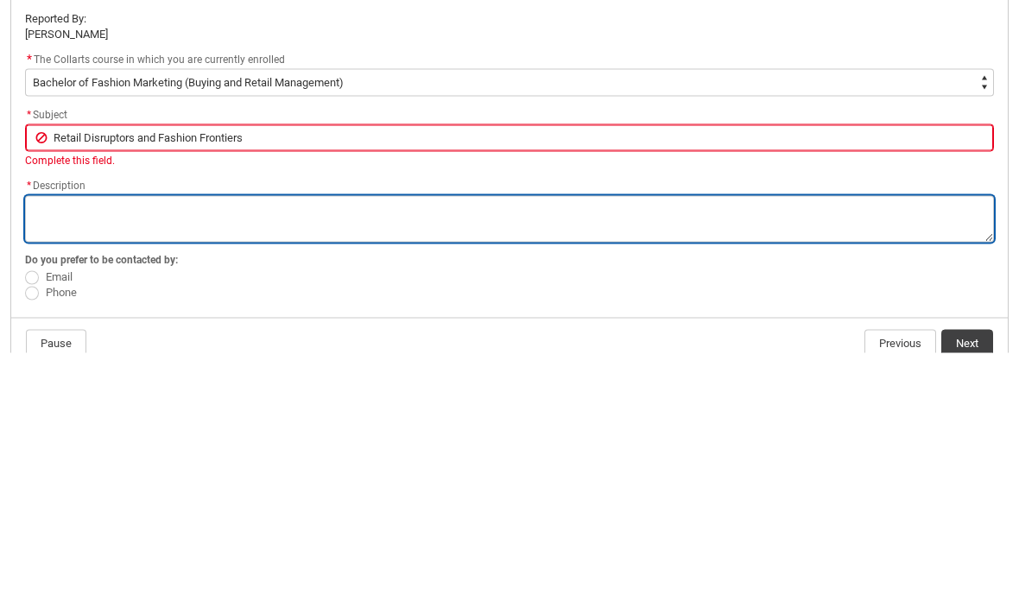
click at [482, 444] on textarea "*" at bounding box center [509, 467] width 969 height 47
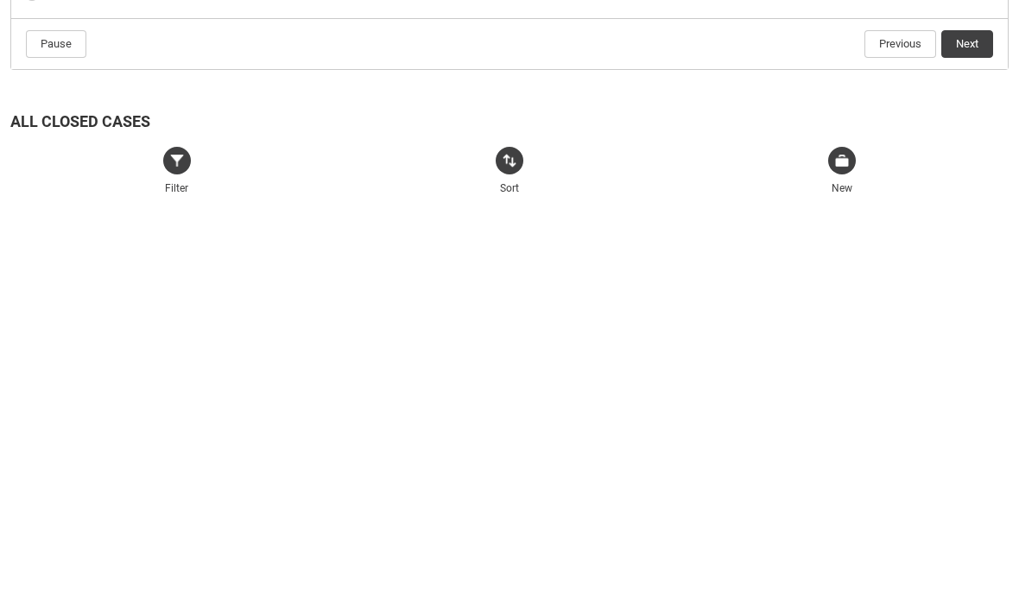
scroll to position [340, 0]
type lightning-textarea "I"
type textarea "I"
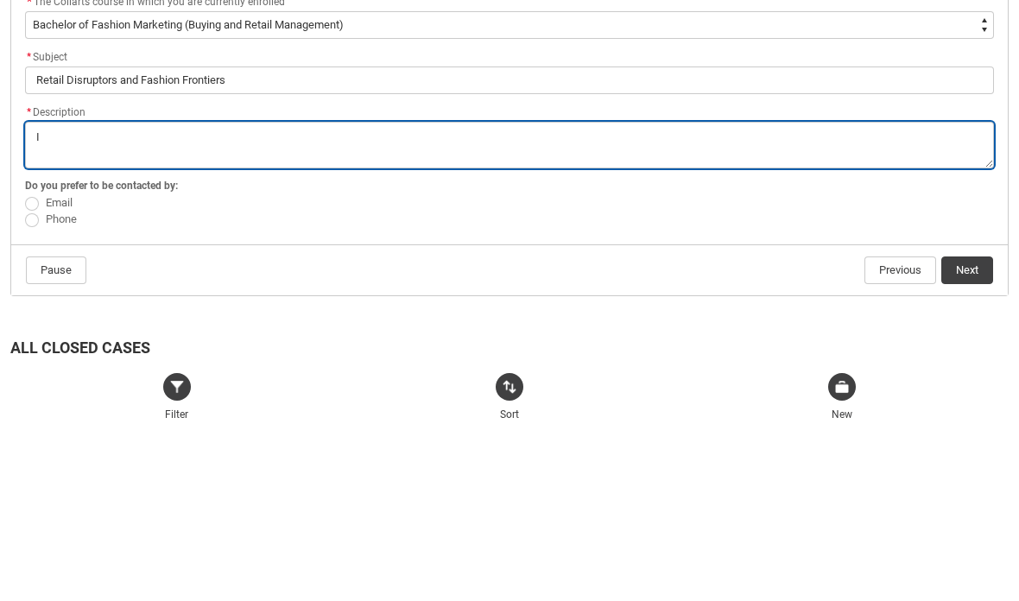
type lightning-textarea "I"
type textarea "I"
type lightning-textarea "I w"
type textarea "I w"
type lightning-textarea "I wi"
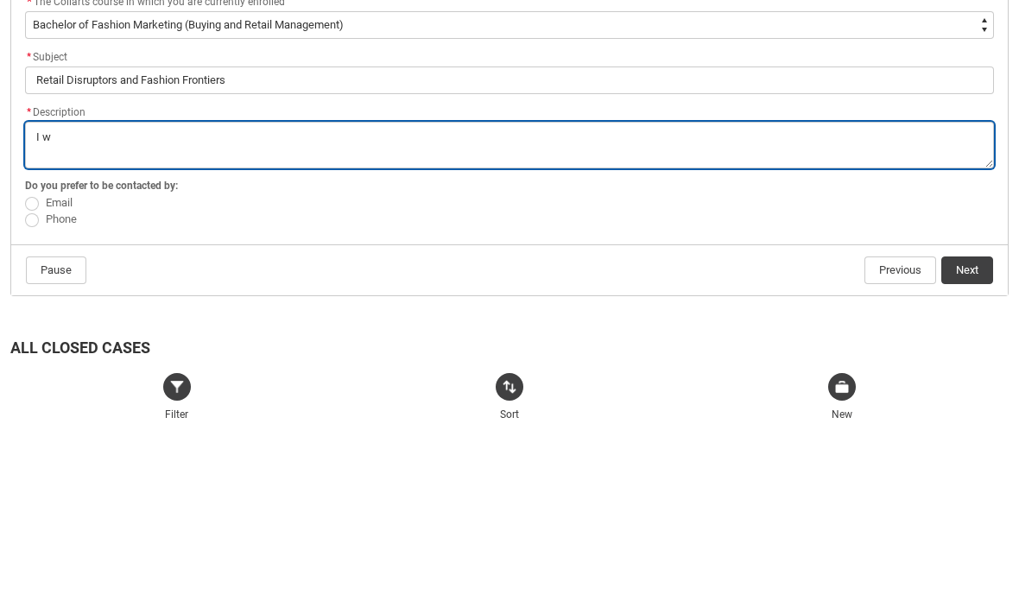
type textarea "I wi"
type lightning-textarea "I wiu"
type textarea "I wiu"
type lightning-textarea "I wiul"
type textarea "I wiul"
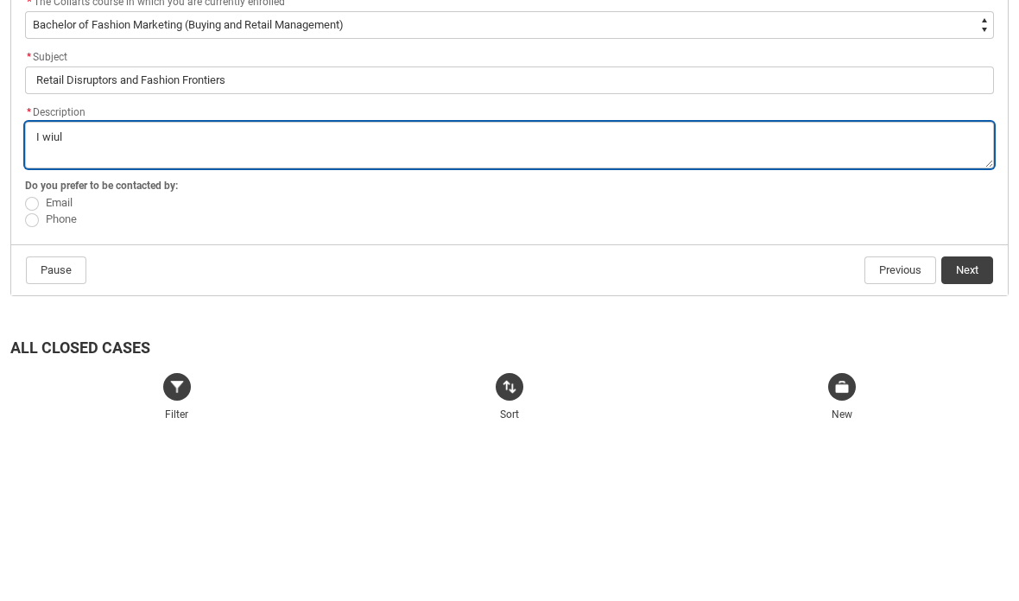
type lightning-textarea "I wiuld"
type textarea "I wiuld"
type lightning-textarea "I would"
type textarea "I would"
type lightning-textarea "I would"
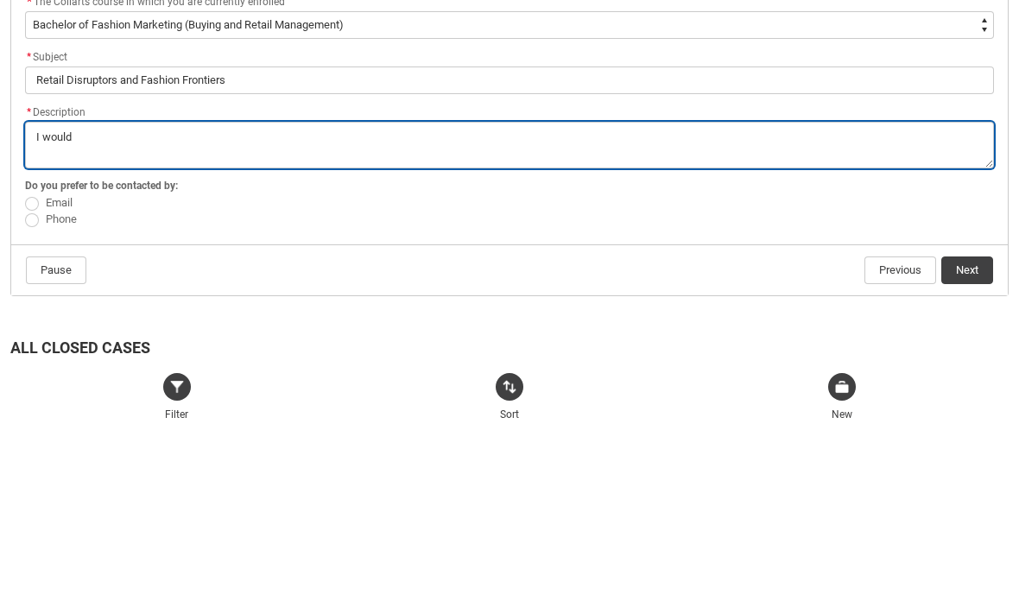
type textarea "I would"
type lightning-textarea "I would l"
type textarea "I would l"
type lightning-textarea "I would li"
type textarea "I would li"
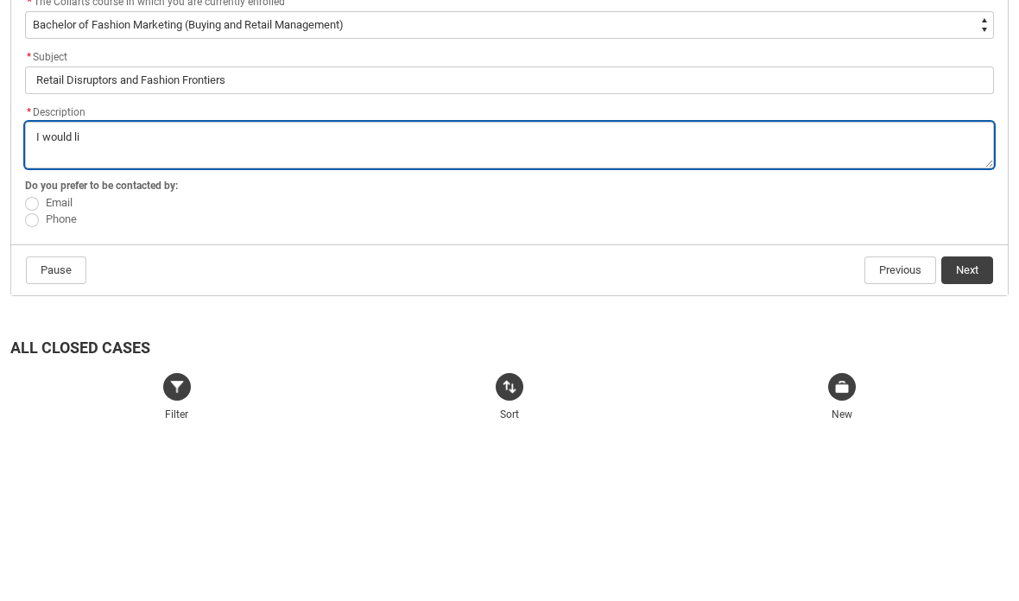
type lightning-textarea "I would lik"
type textarea "I would lik"
type lightning-textarea "I would like"
type textarea "I would like"
type lightning-textarea "I would like"
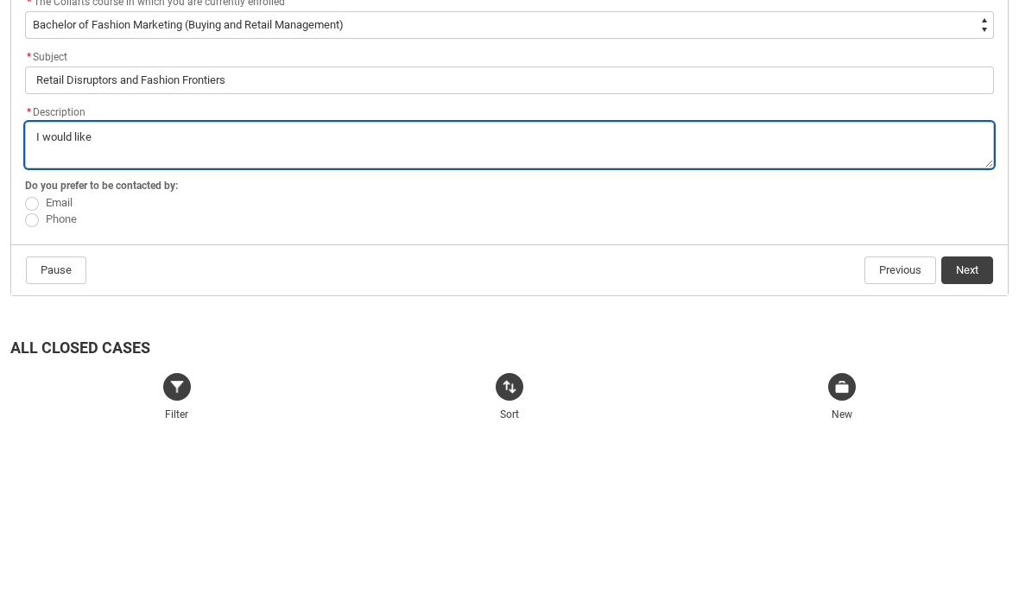
type textarea "I would like"
type lightning-textarea "I would like t"
type textarea "I would like t"
type lightning-textarea "I would like to"
type textarea "I would like to"
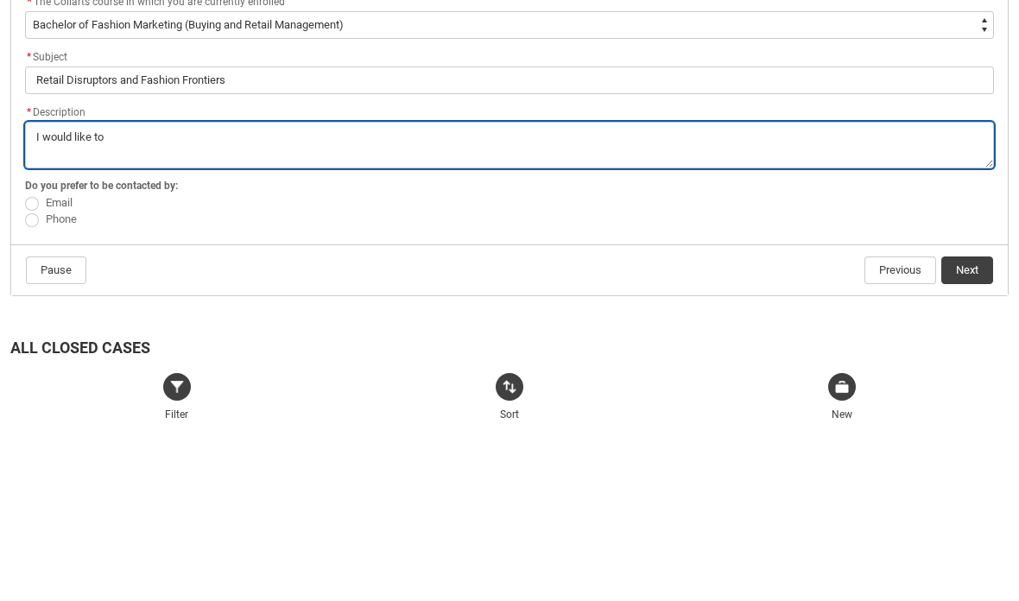
type lightning-textarea "I would like top"
type textarea "I would like top"
type lightning-textarea "I would like to"
type textarea "I would like to"
type lightning-textarea "I would like to"
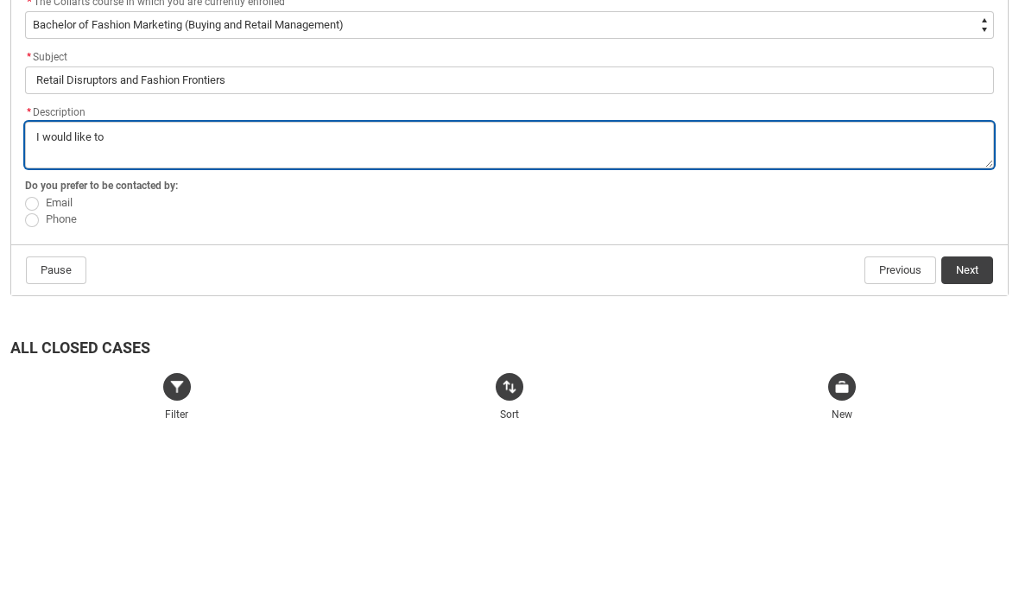
type textarea "I would like to"
type lightning-textarea "I would like to d"
type textarea "I would like to d"
type lightning-textarea "I would like to dr"
type textarea "I would like to dr"
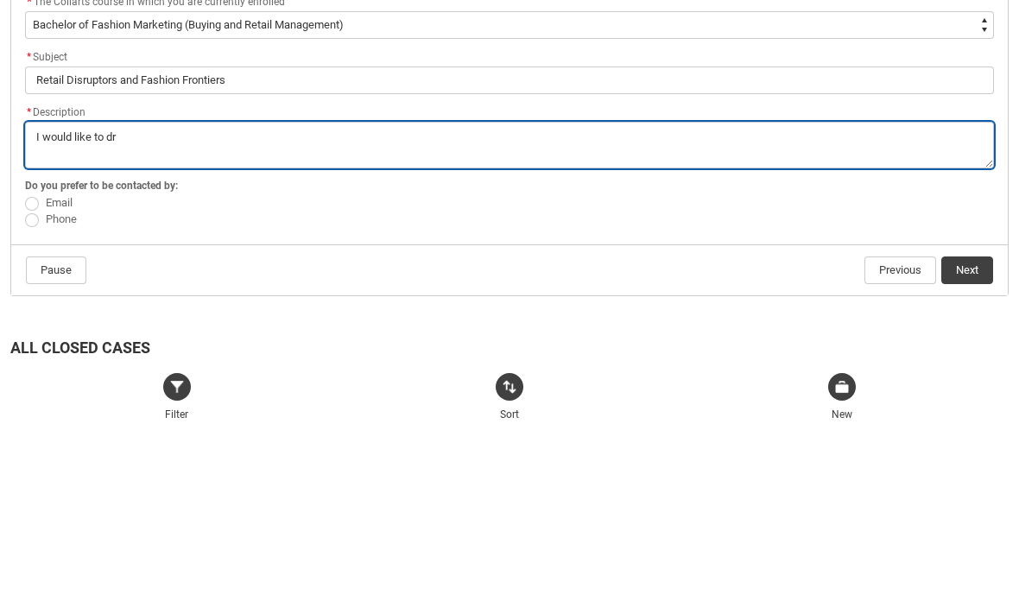
type lightning-textarea "I would like to dro"
type textarea "I would like to dro"
type lightning-textarea "I would like to drop"
type textarea "I would like to drop"
type lightning-textarea "I would like to drop"
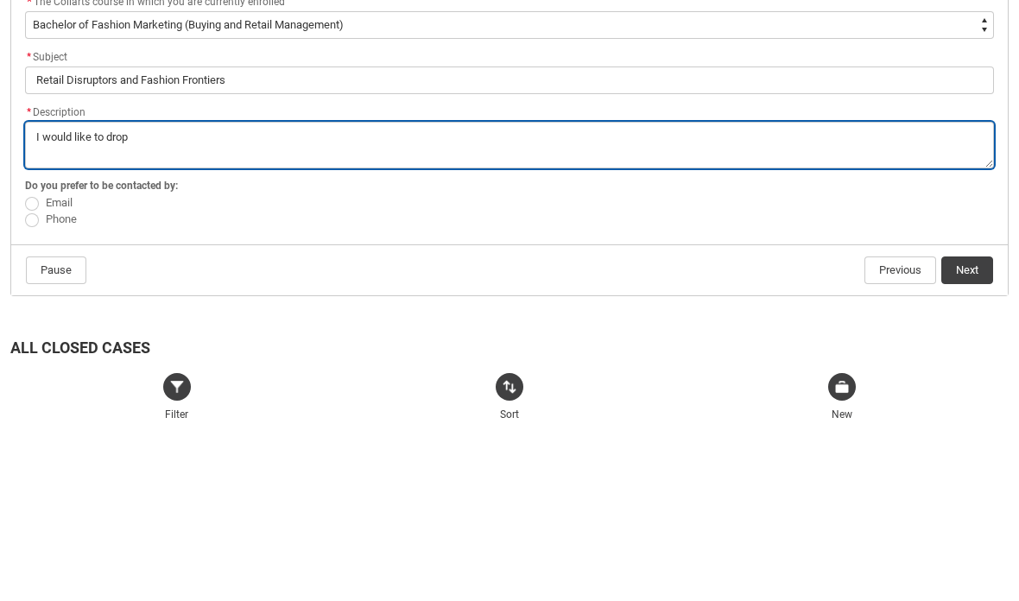
type textarea "I would like to drop"
type lightning-textarea "I would like to drop t"
type textarea "I would like to drop t"
type lightning-textarea "I would like to drop th"
type textarea "I would like to drop th"
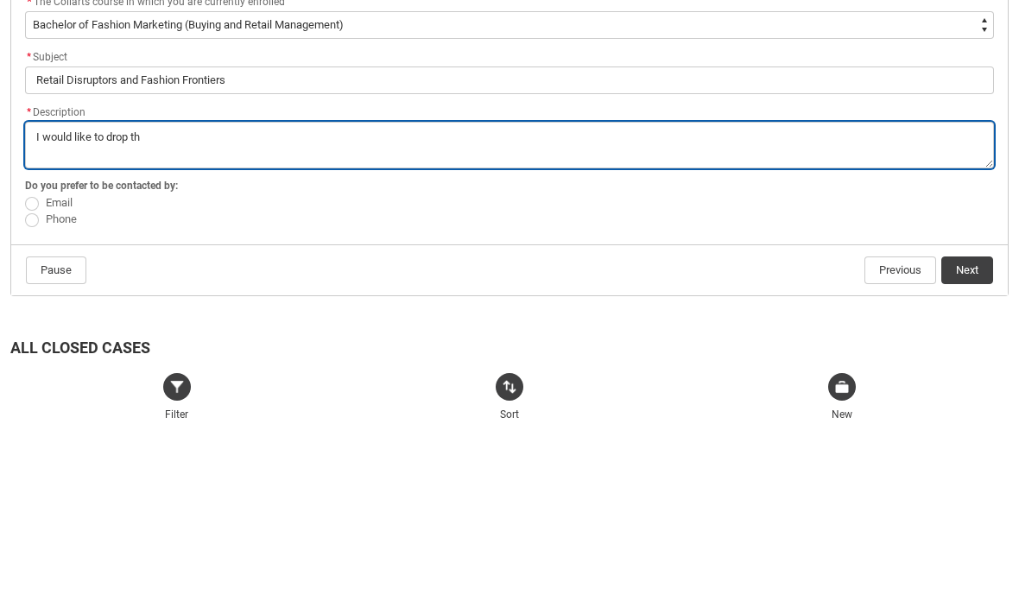
type lightning-textarea "I would like to drop thi"
type textarea "I would like to drop thi"
type lightning-textarea "I would like to drop this"
type textarea "I would like to drop this"
type lightning-textarea "I would like to drop this"
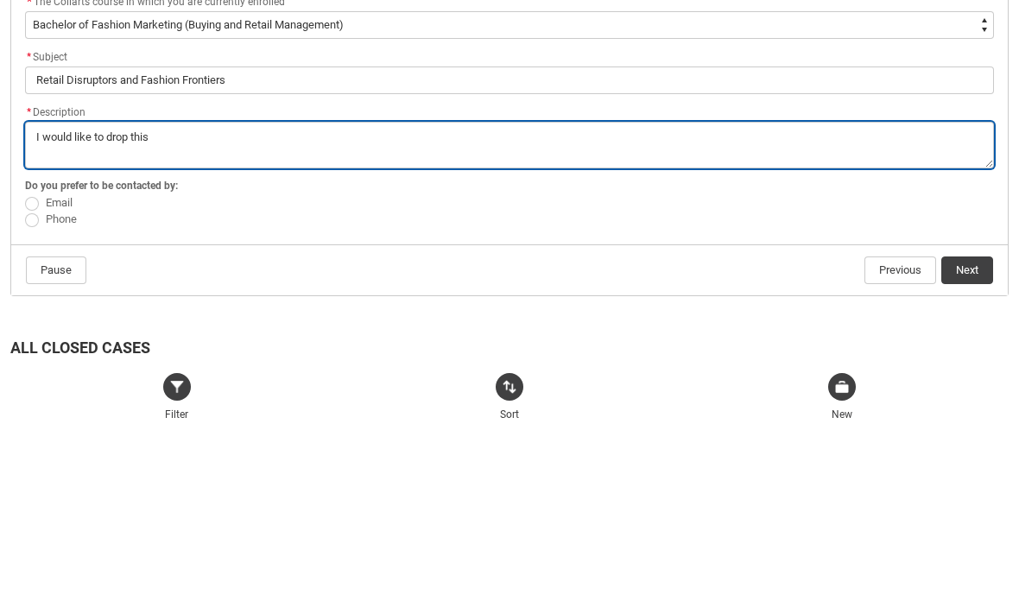
type textarea "I would like to drop this"
type lightning-textarea "I would like to drop this c"
type textarea "I would like to drop this c"
type lightning-textarea "I would like to drop this co"
type textarea "I would like to drop this co"
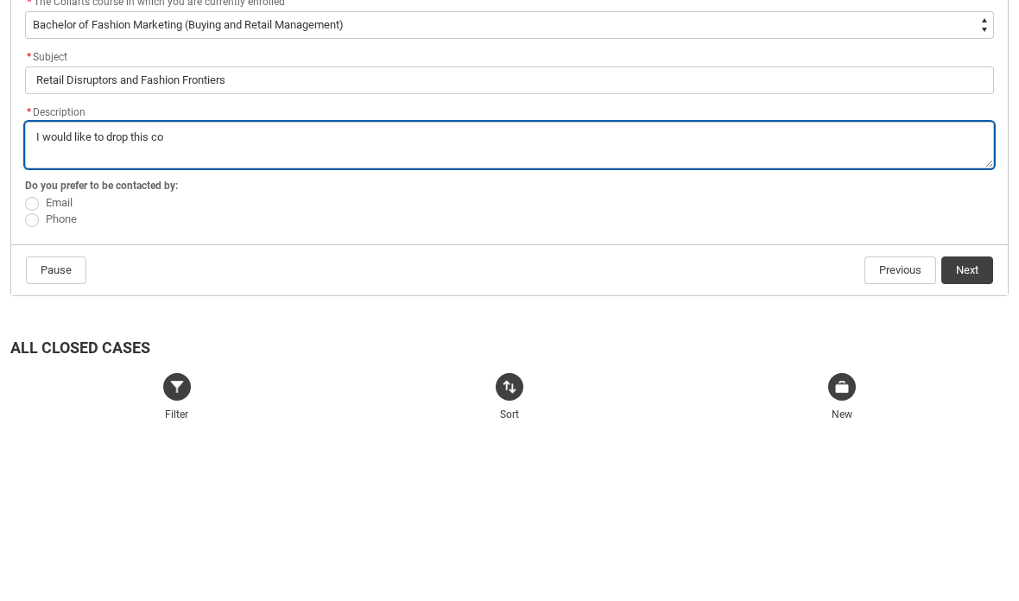
type lightning-textarea "I would like to drop this cou"
type textarea "I would like to drop this cou"
type lightning-textarea "I would like to drop this cour"
type textarea "I would like to drop this cour"
type lightning-textarea "I would like to drop this cours"
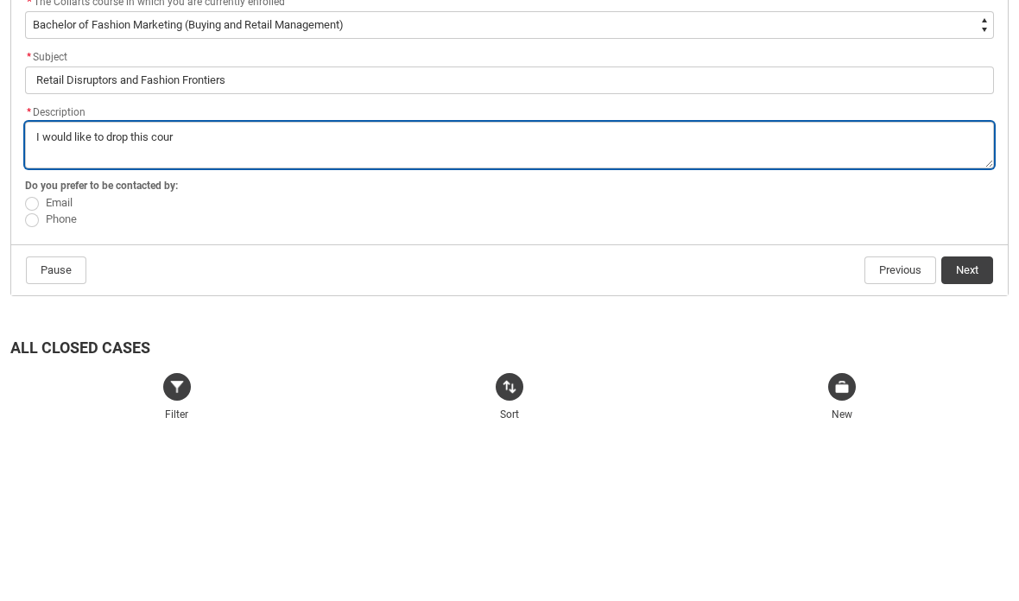
type textarea "I would like to drop this cours"
type lightning-textarea "I would like to drop this coursw"
type textarea "I would like to drop this coursw"
type lightning-textarea "I would like to drop this course"
type textarea "I would like to drop this course"
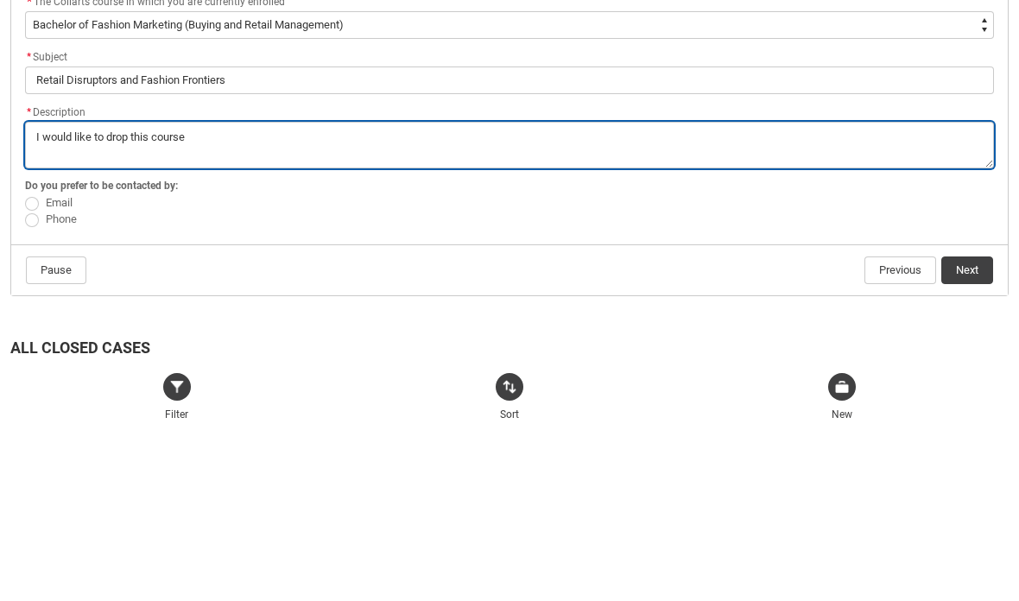
type lightning-textarea "I would like to drop this course"
type textarea "I would like to drop this course"
type lightning-textarea "I would like to drop this course i"
type textarea "I would like to drop this course i"
type lightning-textarea "I would like to drop this course in"
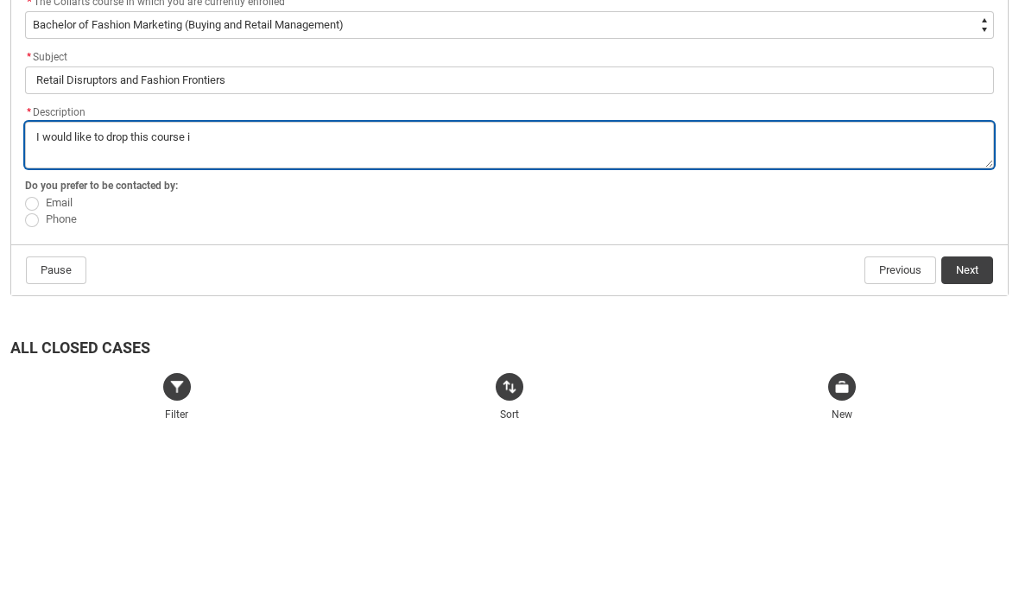
type textarea "I would like to drop this course in"
type lightning-textarea "I would like to drop this course in"
type textarea "I would like to drop this course in"
type lightning-textarea "I would like to drop this course in T"
type textarea "I would like to drop this course in T"
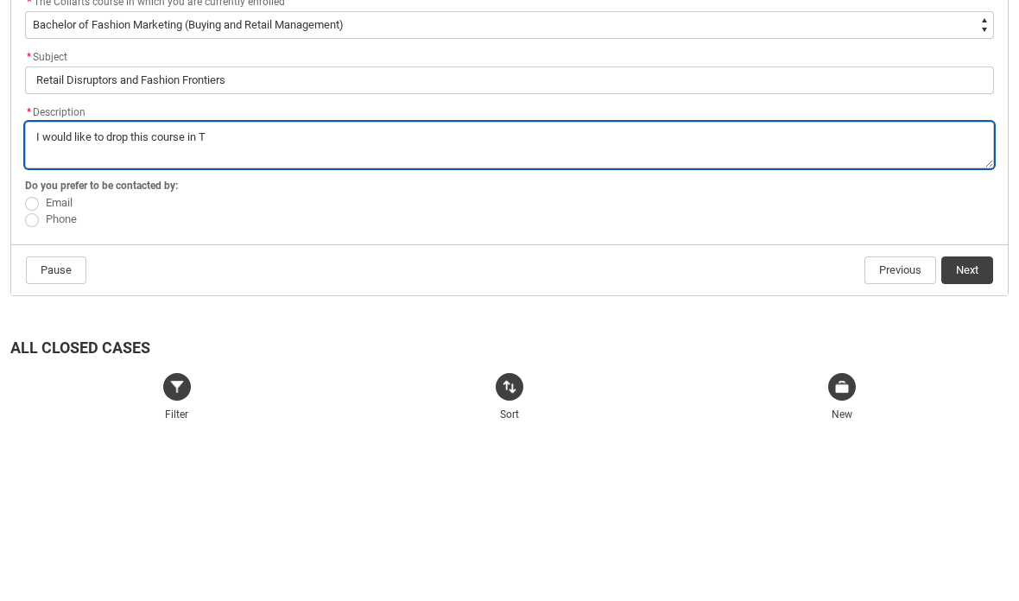
type lightning-textarea "I would like to drop this course in T3"
type textarea "I would like to drop this course in T3"
type lightning-textarea "I would like to drop this course in T3"
type textarea "I would like to drop this course in T3"
type lightning-textarea "I would like to drop this course in T3 2"
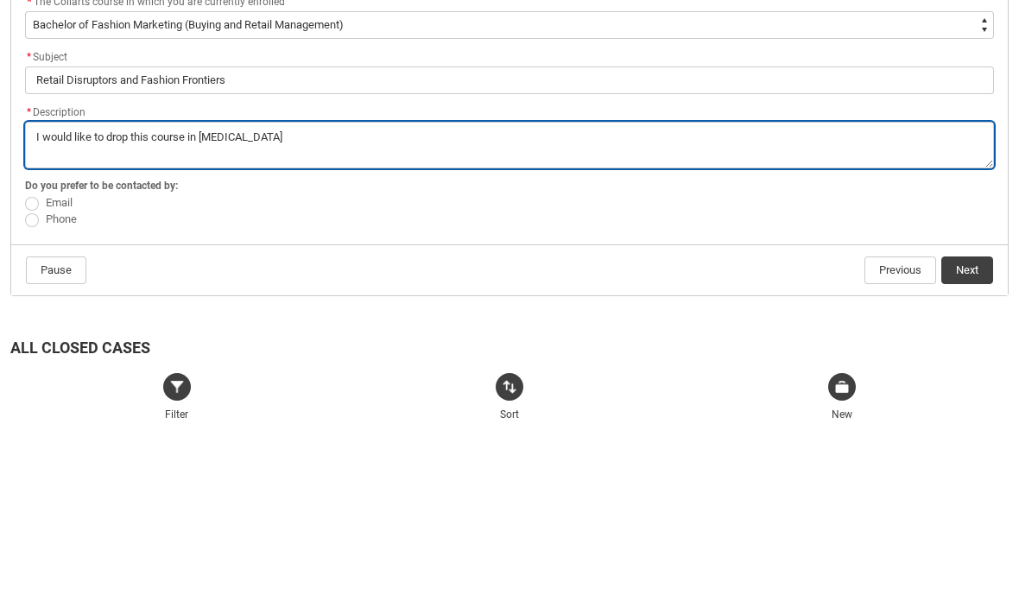
type textarea "I would like to drop this course in T3 2"
type lightning-textarea "I would like to drop this course in T3 20"
type textarea "I would like to drop this course in T3 20"
type lightning-textarea "I would like to drop this course in T3 202"
type textarea "I would like to drop this course in T3 202"
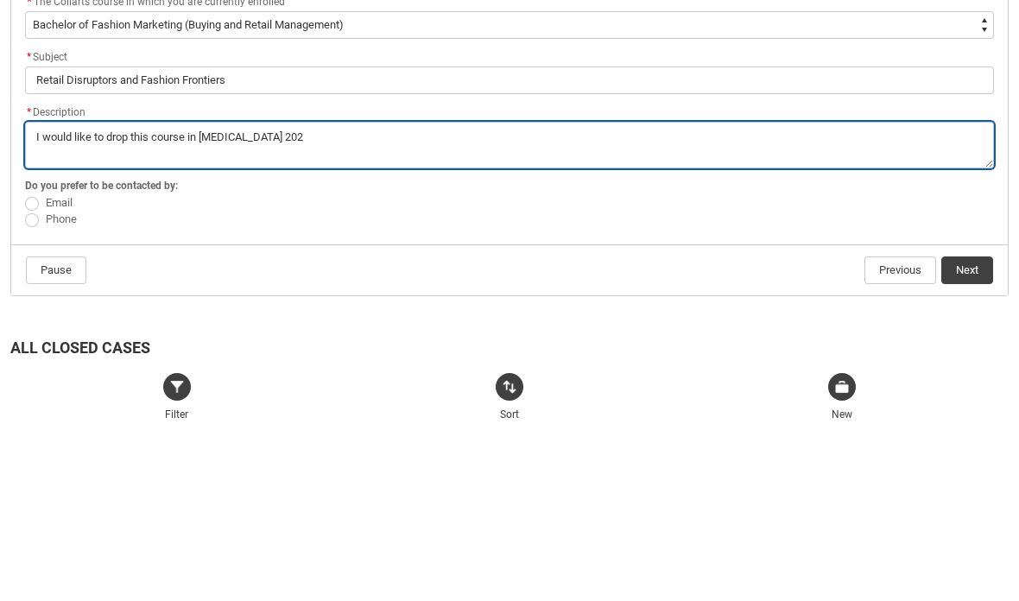
type lightning-textarea "I would like to drop this course in T3 2025"
type textarea "I would like to drop this course in T3 2025"
type lightning-textarea "I would like to drop this course in T3 2025"
type textarea "I would like to drop this course in T3 2025"
type lightning-textarea "I would like to drop this course in T3 2025 a"
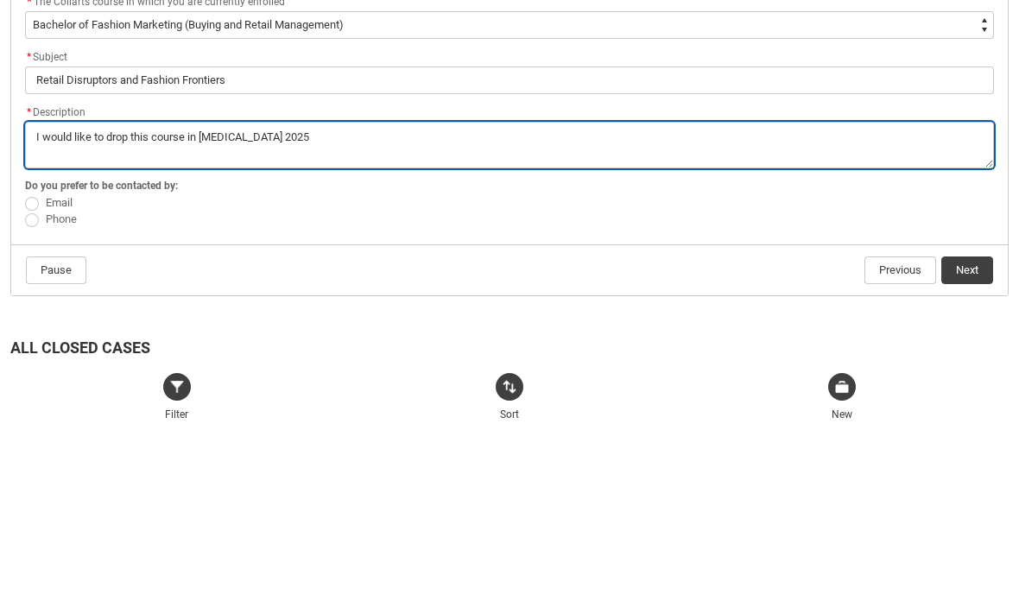
type textarea "I would like to drop this course in T3 2025 a"
type lightning-textarea "I would like to drop this course in T3 2025 an"
type textarea "I would like to drop this course in T3 2025 an"
type lightning-textarea "I would like to drop this course in T3 2025 ans"
type textarea "I would like to drop this course in T3 2025 ans"
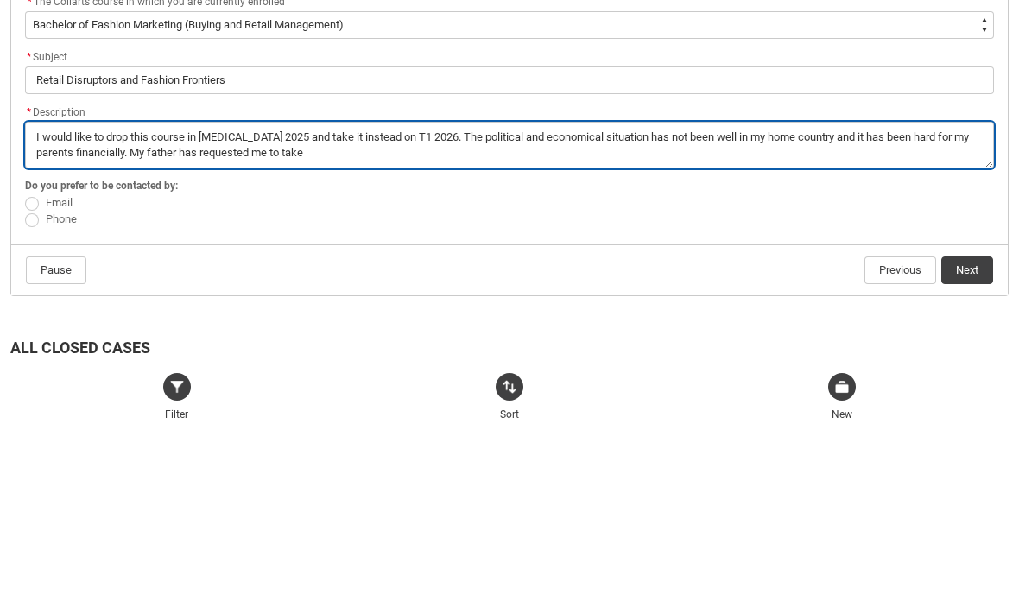
scroll to position [516, 0]
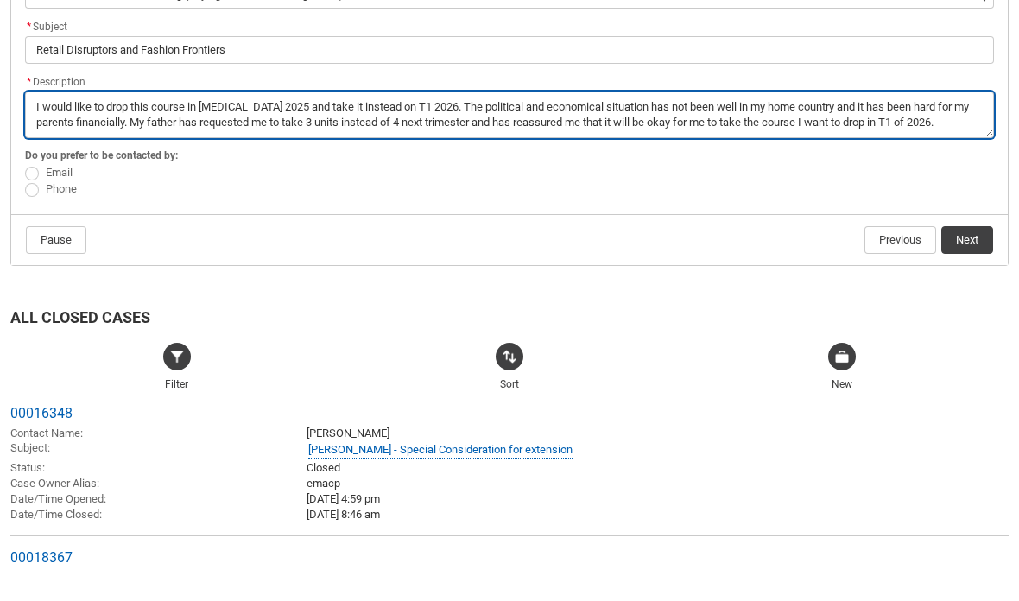
click at [181, 122] on textarea "*" at bounding box center [509, 145] width 969 height 47
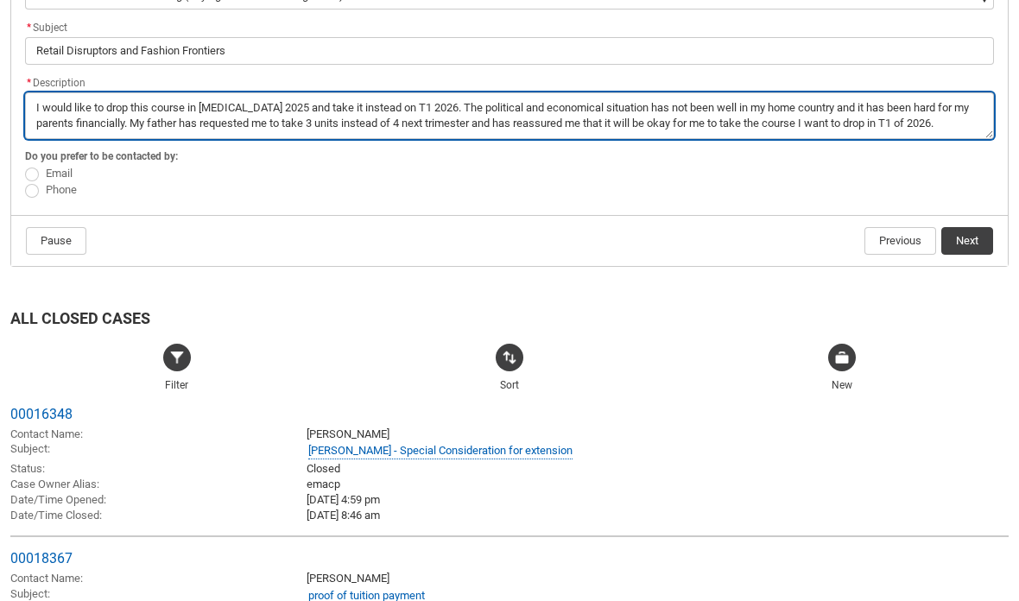
click at [171, 95] on textarea "*" at bounding box center [509, 115] width 969 height 47
click at [170, 93] on textarea "*" at bounding box center [509, 115] width 969 height 47
click at [180, 92] on textarea "*" at bounding box center [509, 115] width 969 height 47
click at [180, 96] on textarea "*" at bounding box center [509, 115] width 969 height 47
click at [185, 92] on textarea "*" at bounding box center [509, 115] width 969 height 47
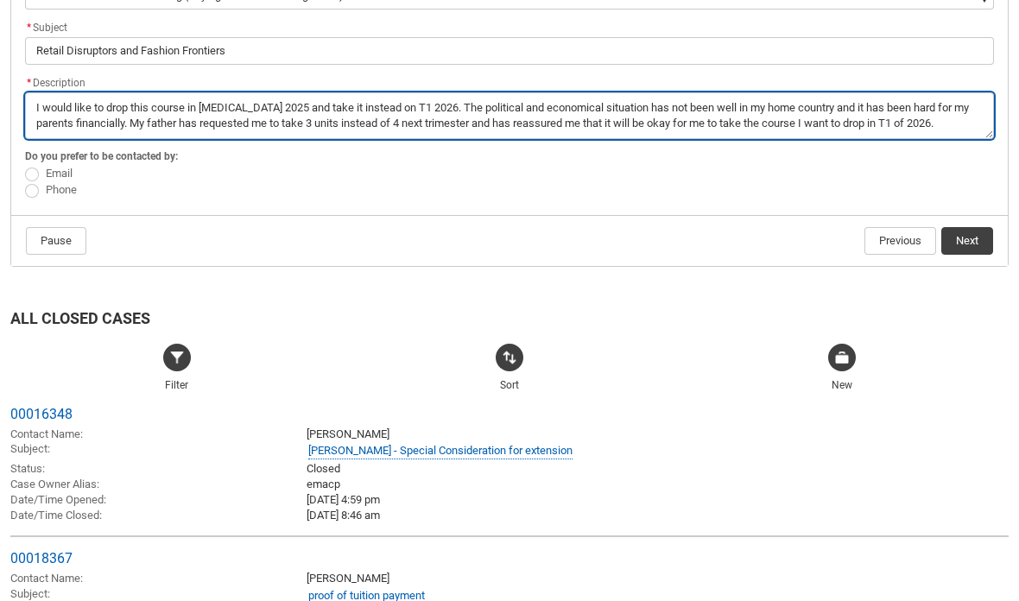
click at [191, 100] on textarea "*" at bounding box center [509, 115] width 969 height 47
click at [191, 106] on textarea "*" at bounding box center [509, 115] width 969 height 47
click at [186, 101] on textarea "*" at bounding box center [509, 115] width 969 height 47
click at [182, 103] on textarea "*" at bounding box center [509, 115] width 969 height 47
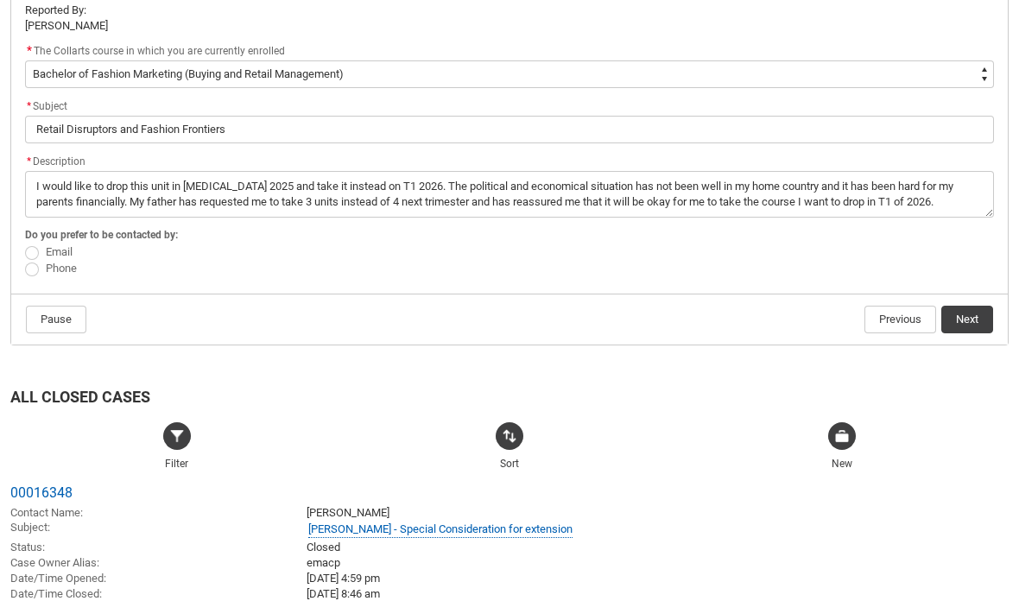
scroll to position [465, 0]
click at [39, 246] on label "Email" at bounding box center [52, 252] width 54 height 13
click at [25, 244] on input "Email" at bounding box center [24, 244] width 1 height 1
click at [36, 271] on span "Redu_Student_Request flow" at bounding box center [32, 270] width 14 height 14
click at [25, 261] on input "Phone" at bounding box center [24, 260] width 1 height 1
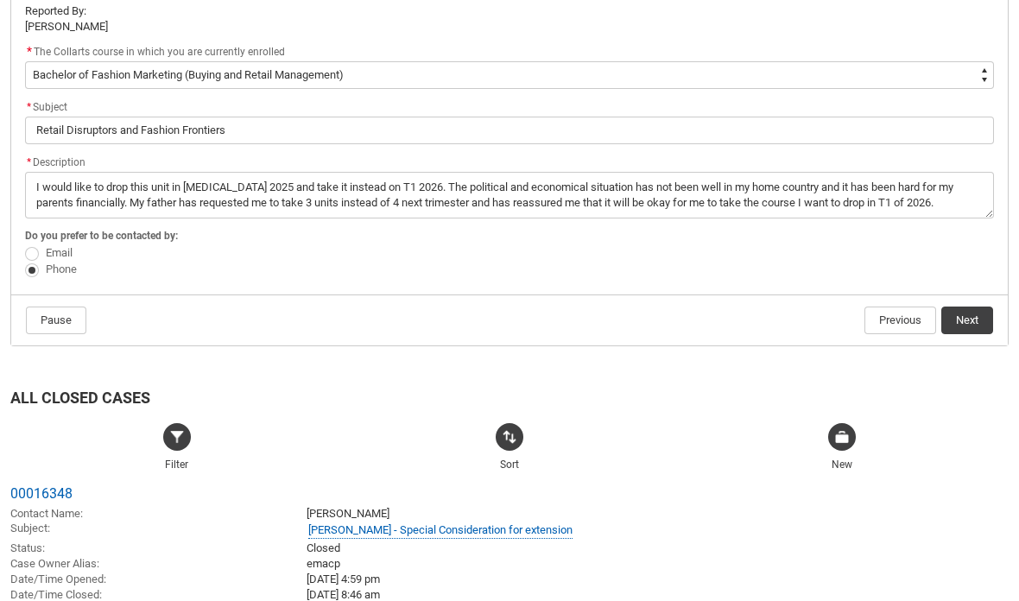
click at [35, 247] on span "Redu_Student_Request flow" at bounding box center [32, 254] width 14 height 14
click at [25, 244] on input "Email" at bounding box center [24, 244] width 1 height 1
click at [972, 318] on button "Next" at bounding box center [967, 321] width 52 height 28
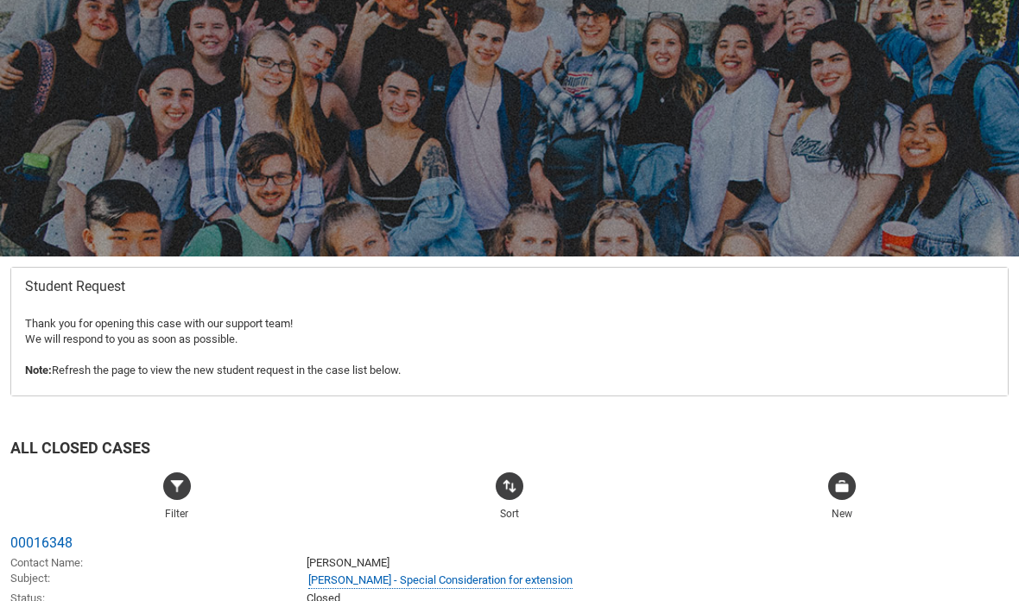
scroll to position [87, 0]
